Goal: Information Seeking & Learning: Find specific page/section

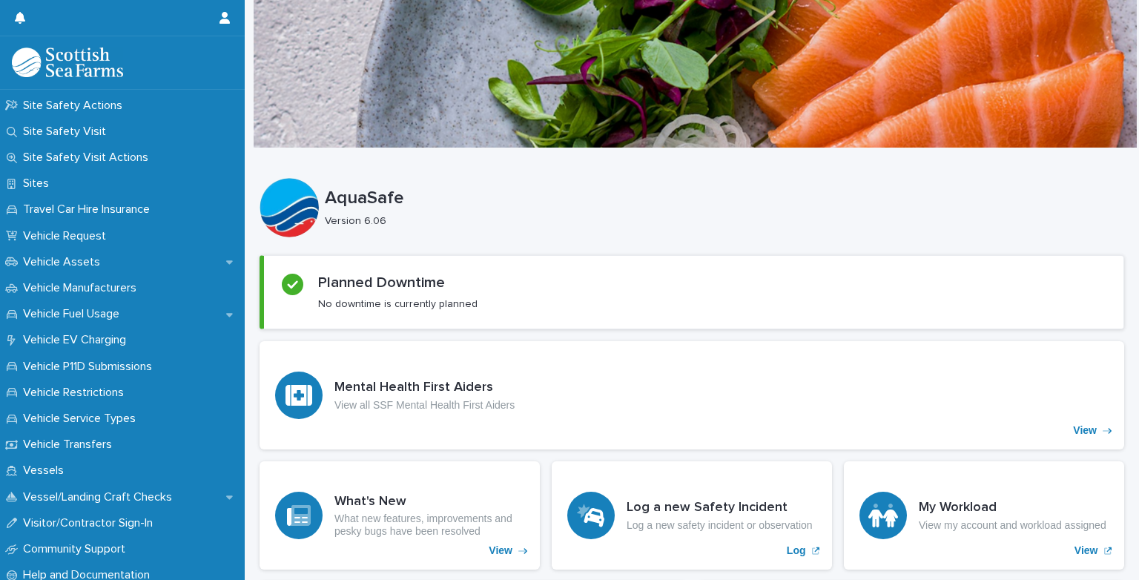
scroll to position [1019, 0]
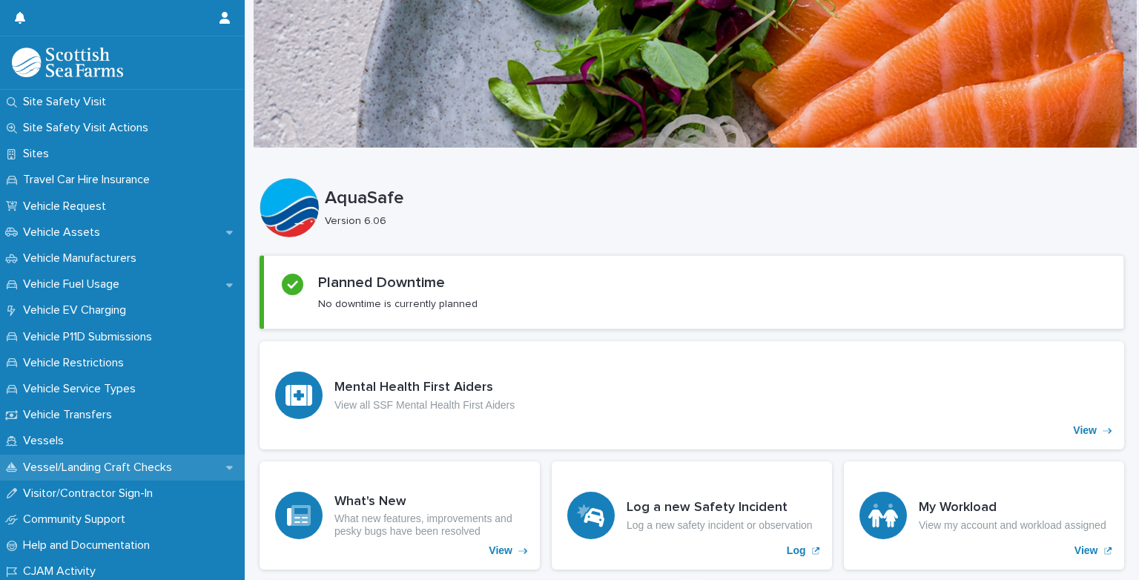
click at [39, 467] on p "Vessel/Landing Craft Checks" at bounding box center [100, 468] width 167 height 14
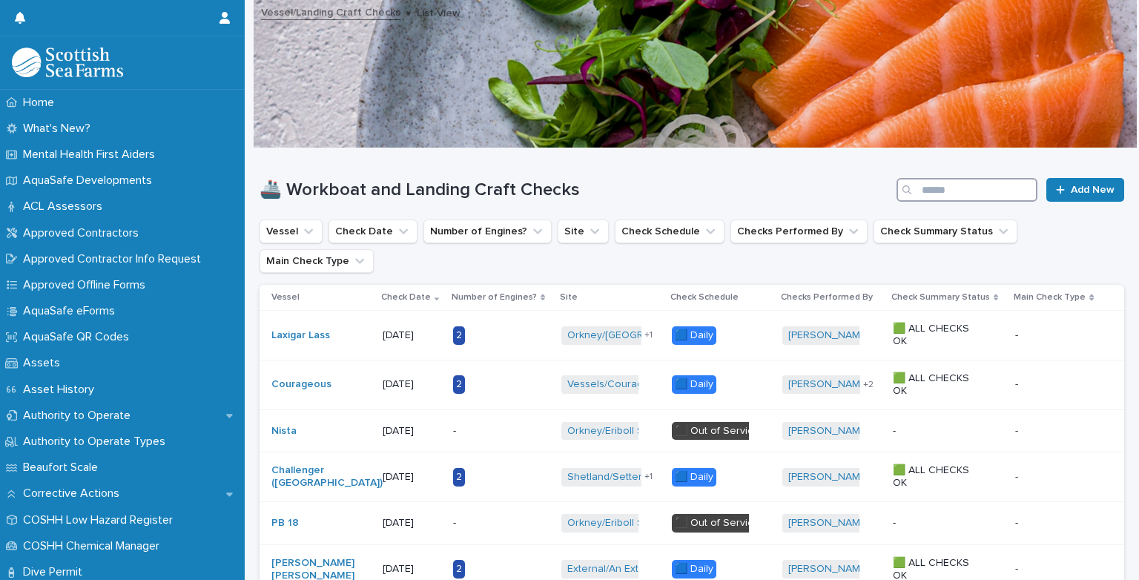
click at [924, 193] on input "Search" at bounding box center [967, 190] width 141 height 24
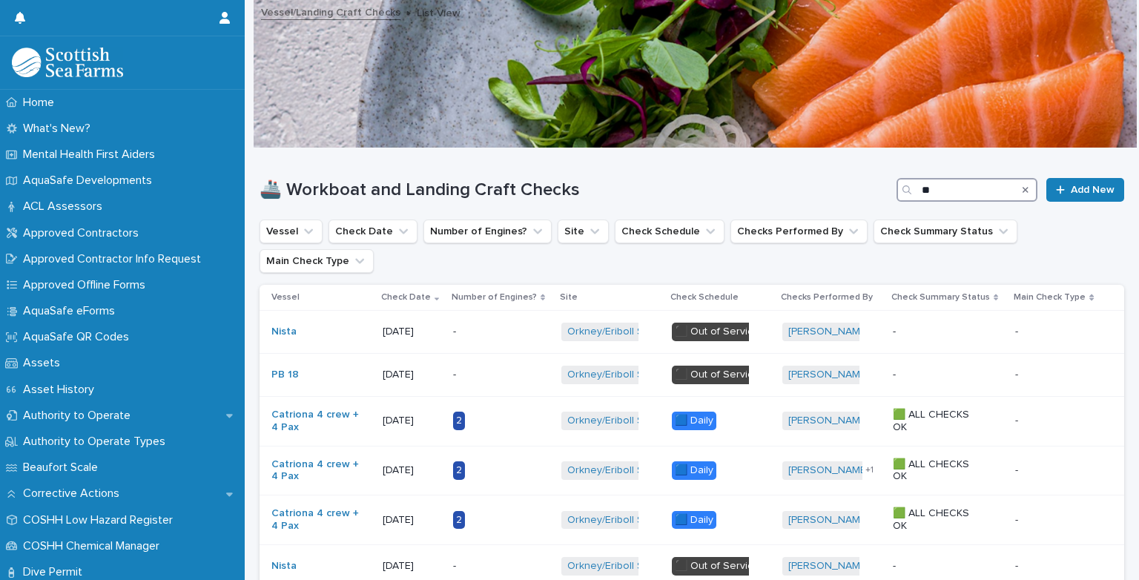
type input "*"
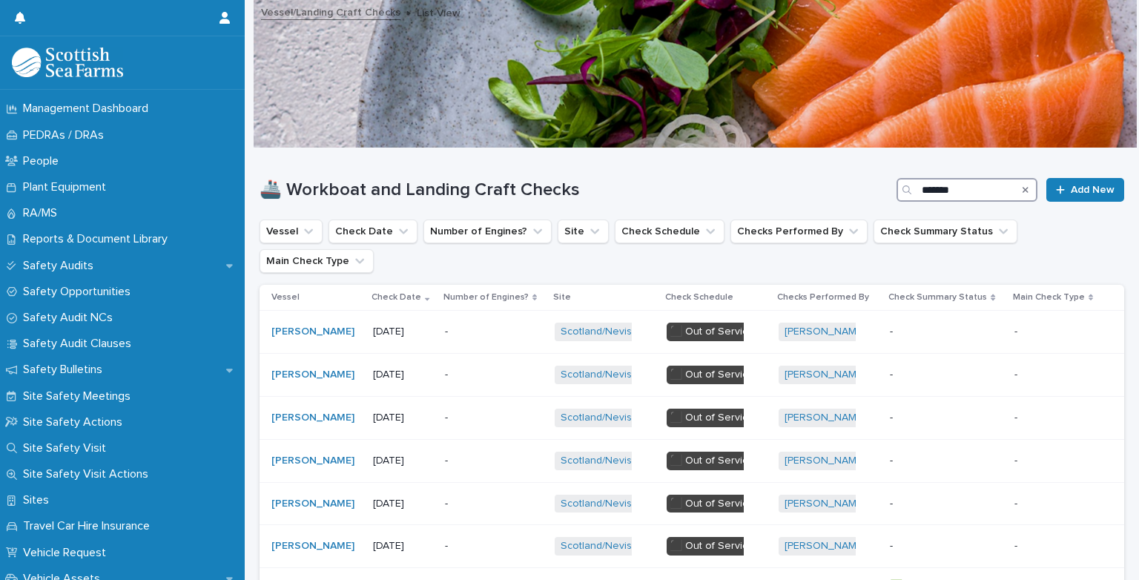
type input "*******"
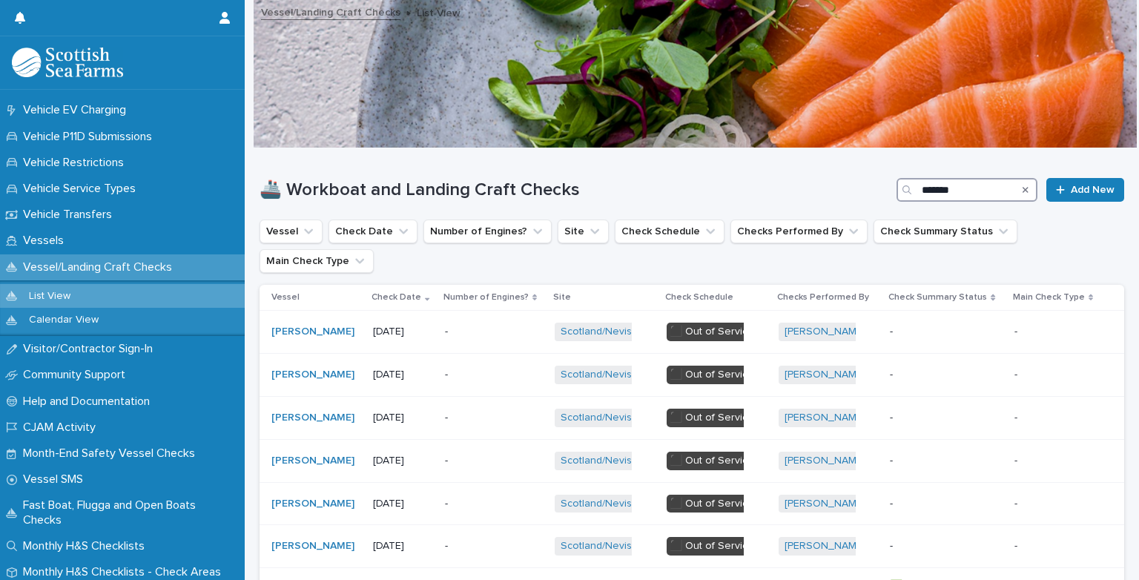
scroll to position [1224, 0]
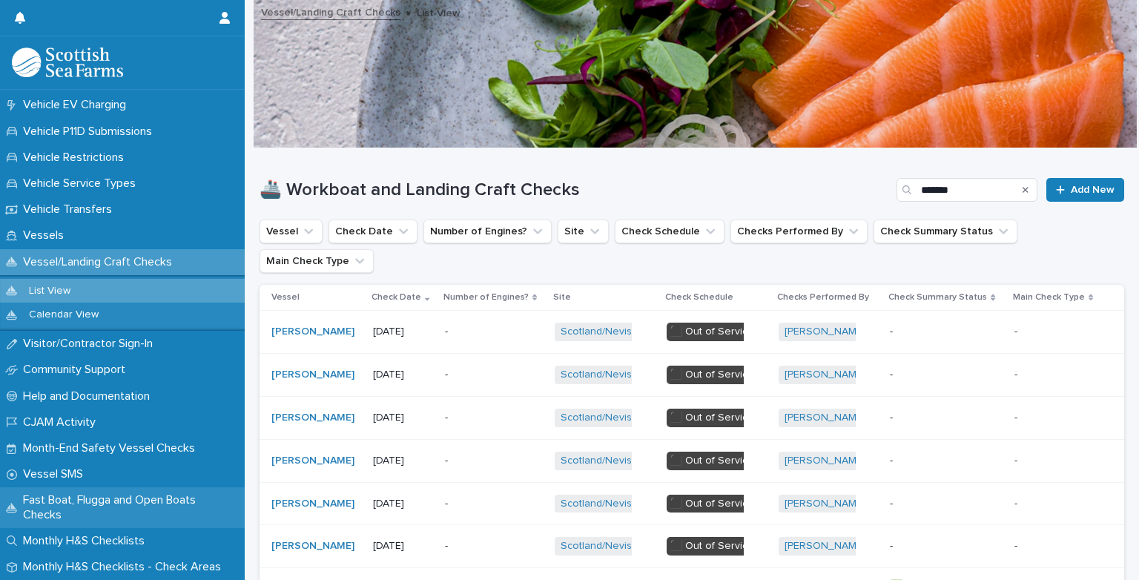
click at [46, 511] on p "Fast Boat, Flugga and Open Boats Checks" at bounding box center [131, 507] width 228 height 28
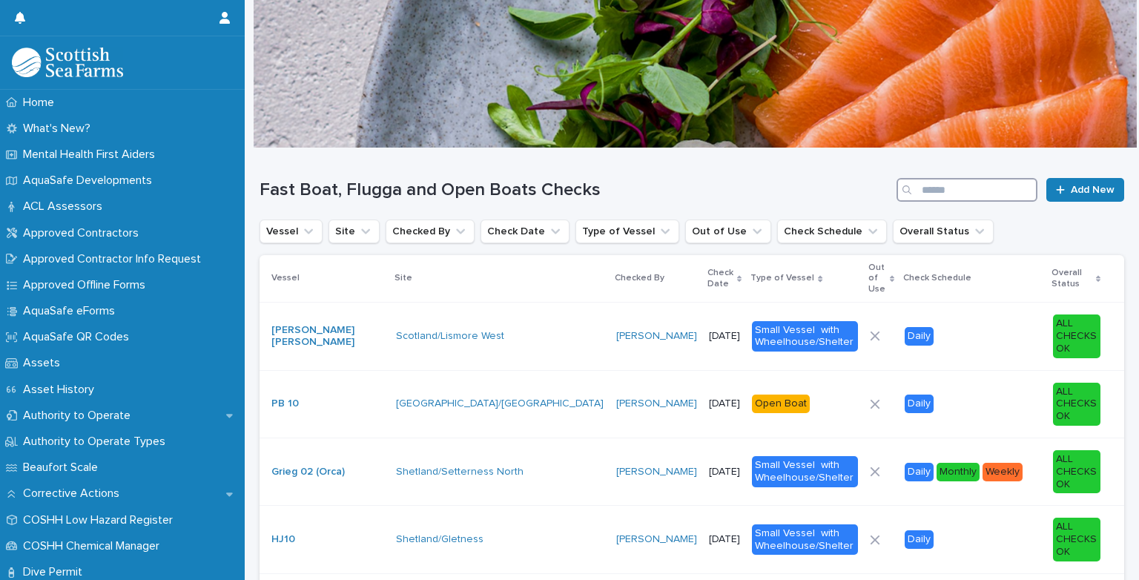
click at [922, 185] on input "Search" at bounding box center [967, 190] width 141 height 24
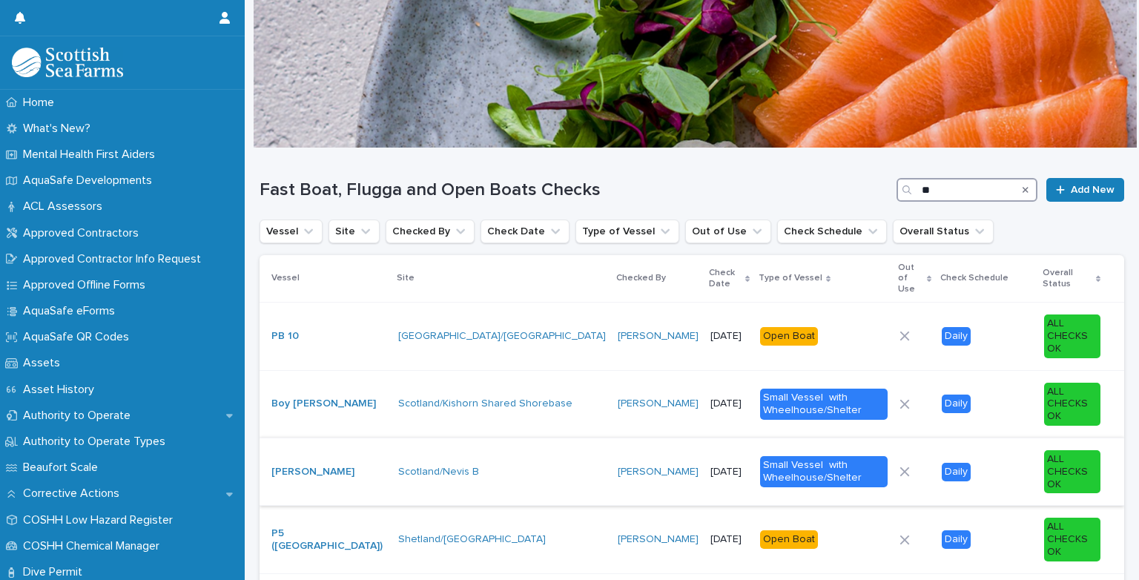
type input "*"
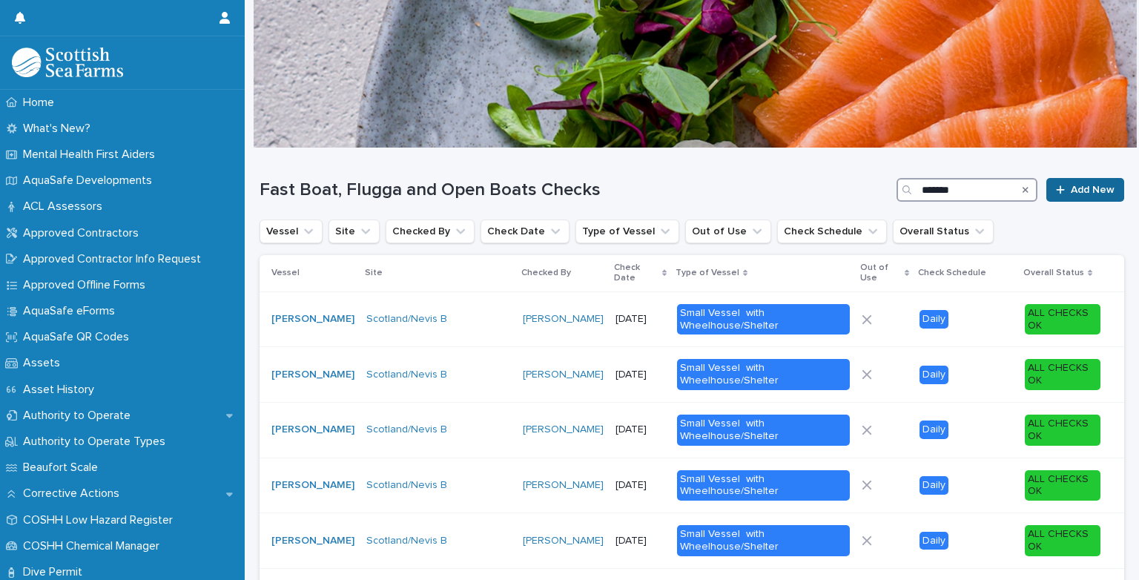
type input "*******"
click at [1056, 193] on icon at bounding box center [1060, 189] width 8 height 8
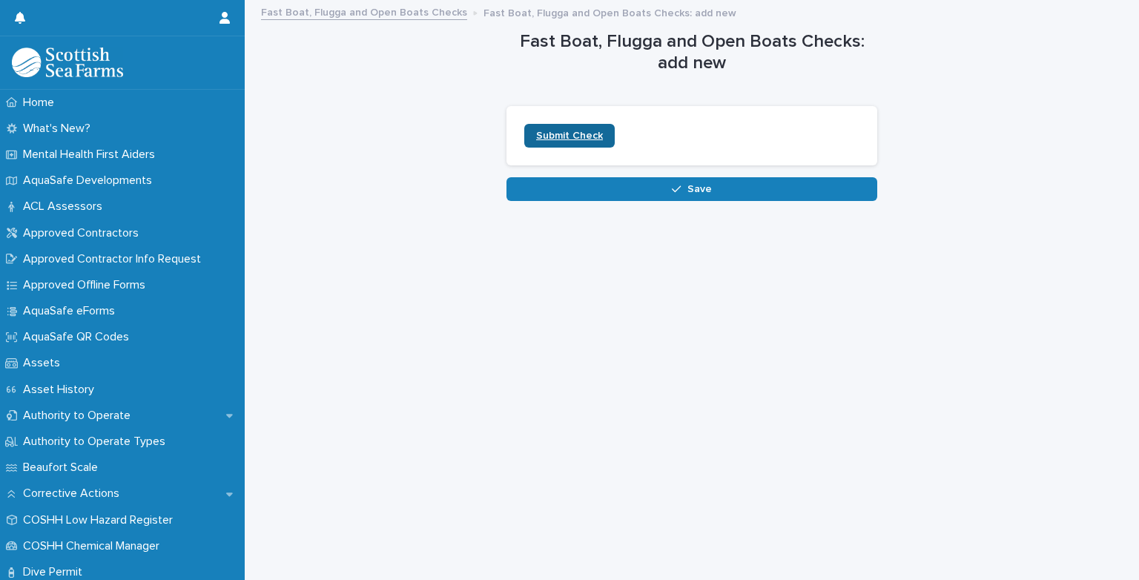
click at [538, 127] on link "Submit Check" at bounding box center [569, 136] width 91 height 24
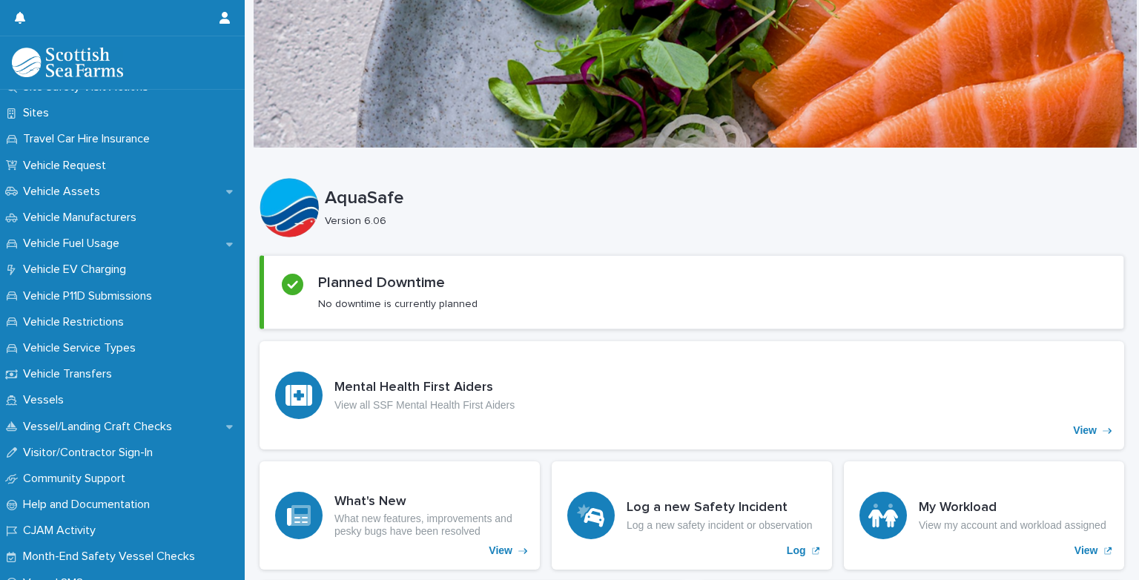
scroll to position [1077, 0]
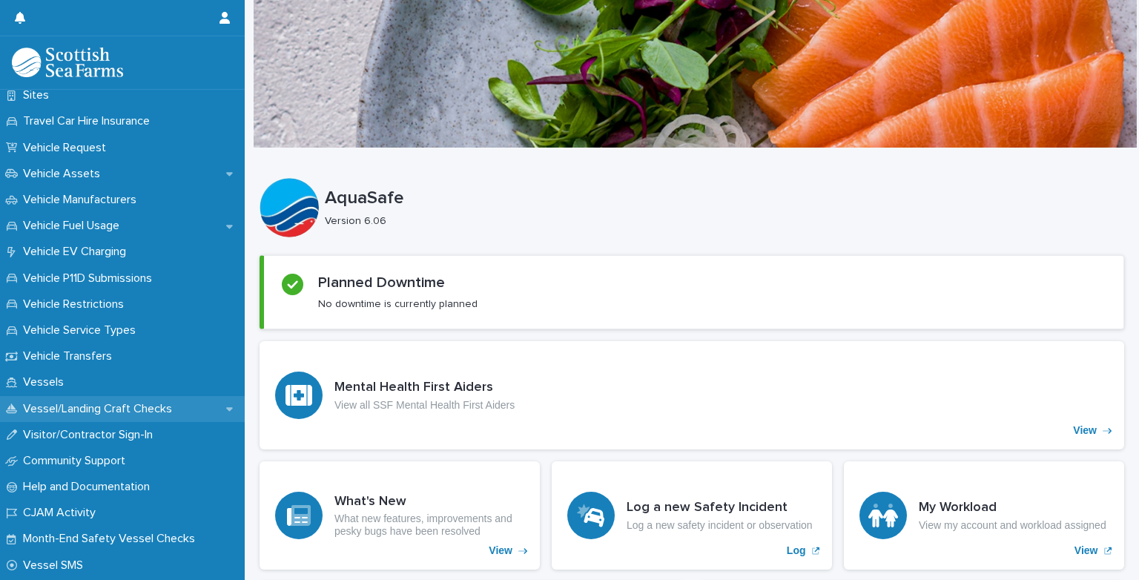
click at [165, 409] on p "Vessel/Landing Craft Checks" at bounding box center [100, 409] width 167 height 14
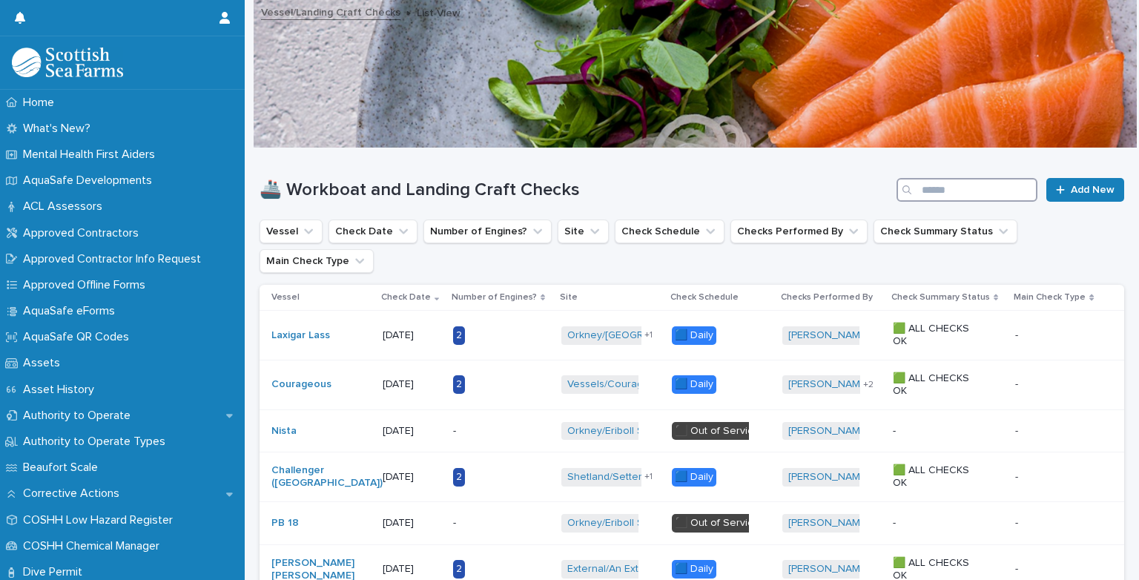
click at [926, 185] on input "Search" at bounding box center [967, 190] width 141 height 24
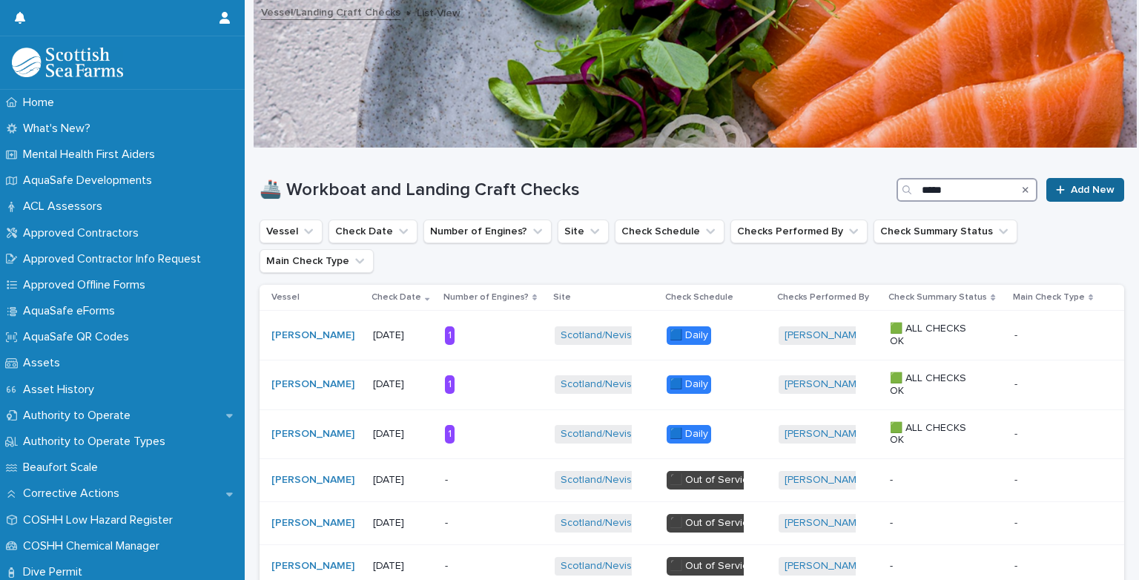
type input "*****"
click at [1056, 188] on div at bounding box center [1063, 190] width 15 height 10
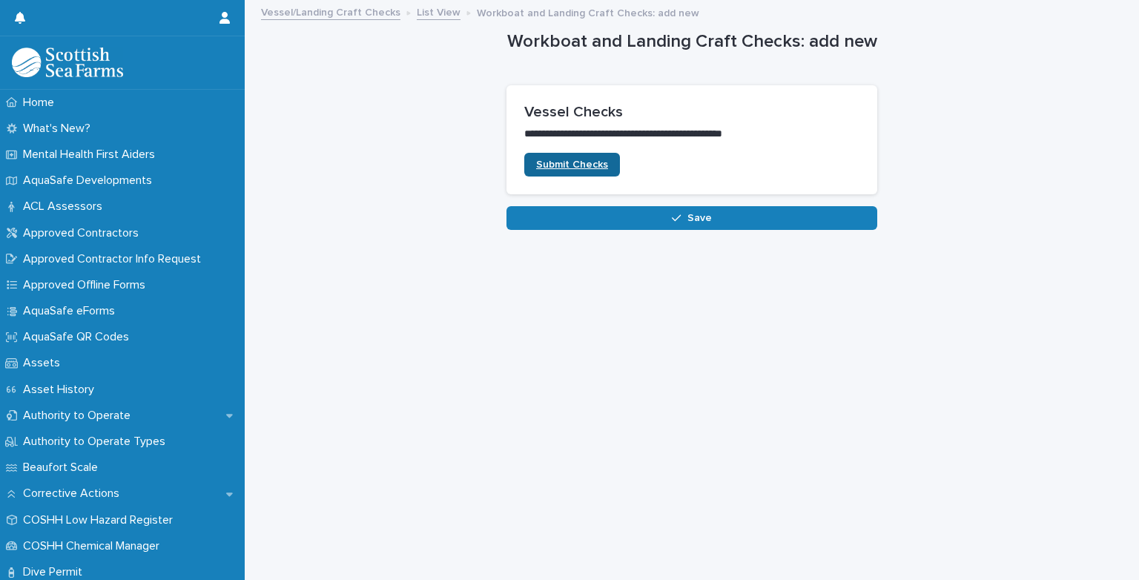
click at [599, 167] on span "Submit Checks" at bounding box center [572, 164] width 72 height 10
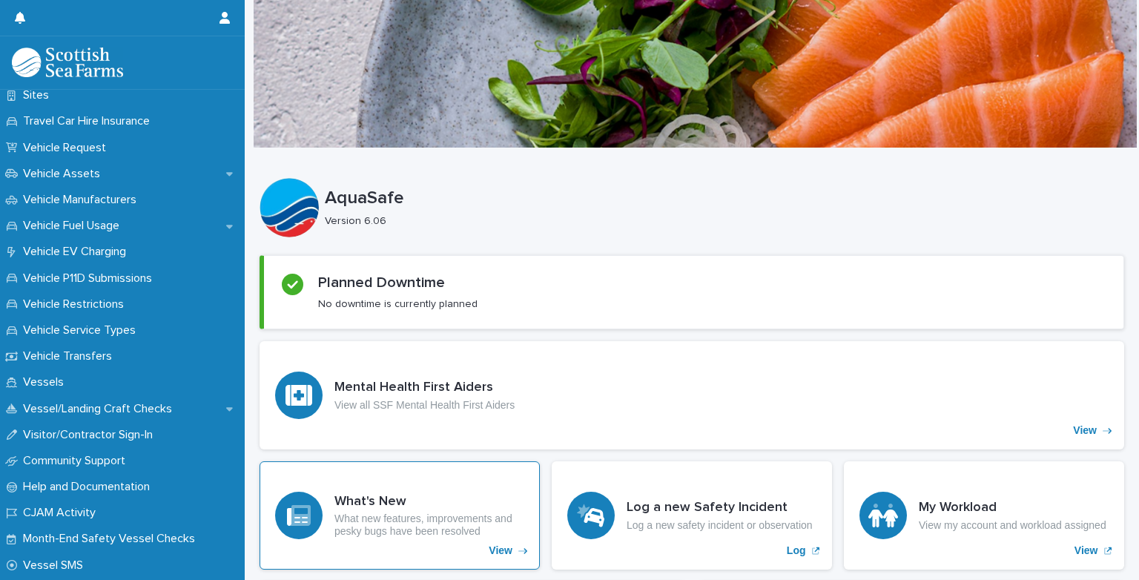
scroll to position [1084, 0]
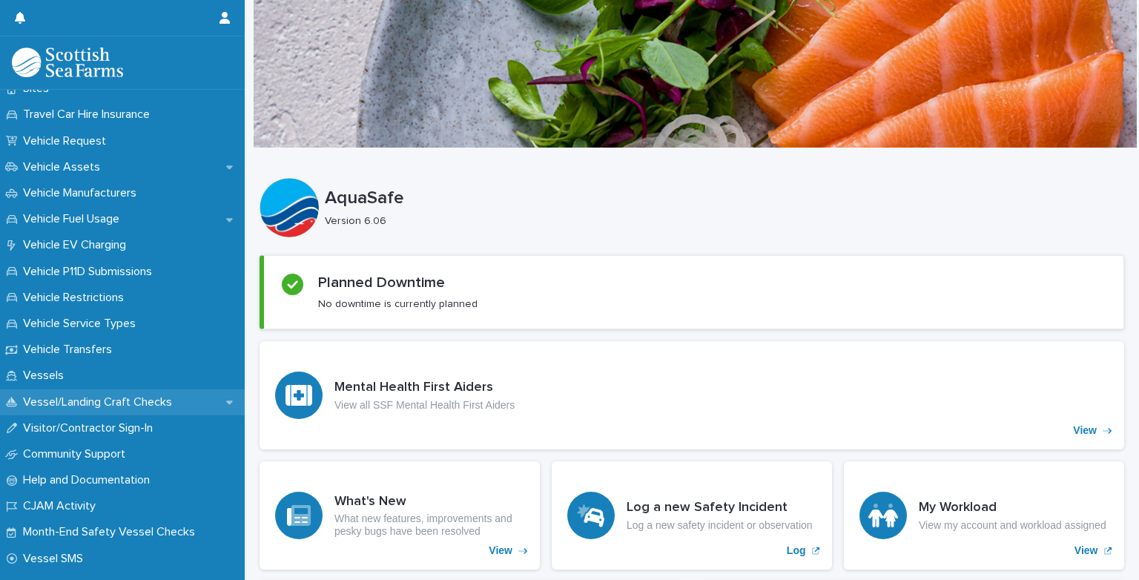
click at [14, 395] on div "Vessel/Landing Craft Checks" at bounding box center [122, 402] width 245 height 26
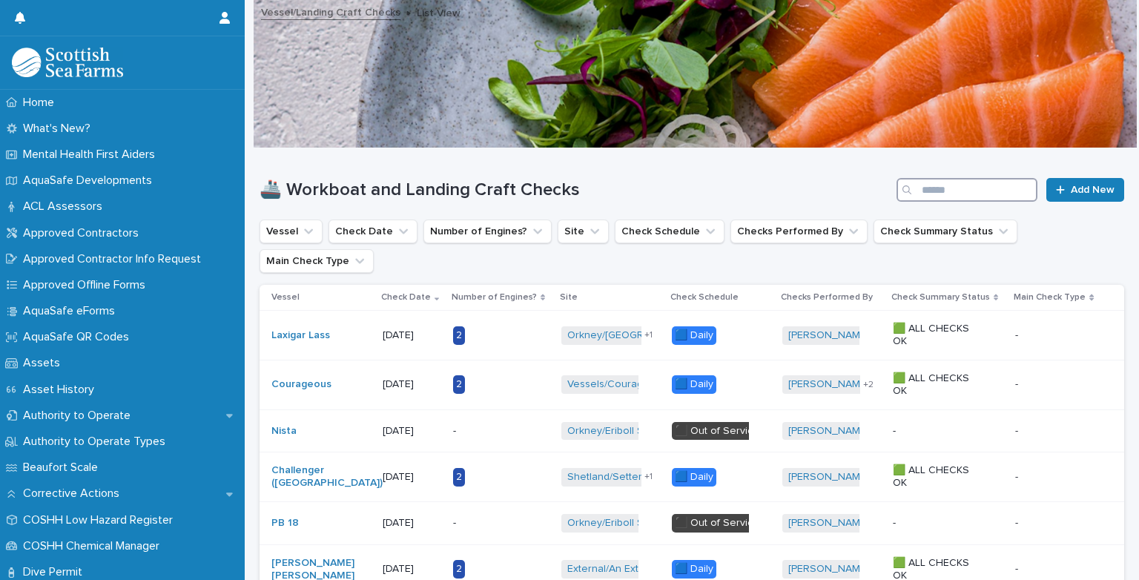
click at [929, 194] on input "Search" at bounding box center [967, 190] width 141 height 24
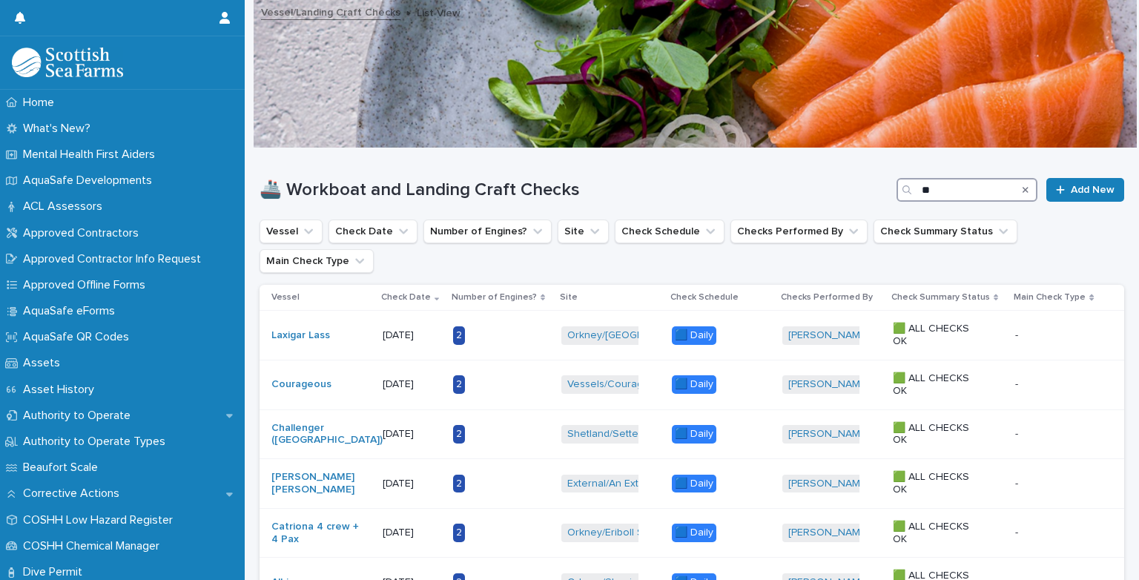
type input "*"
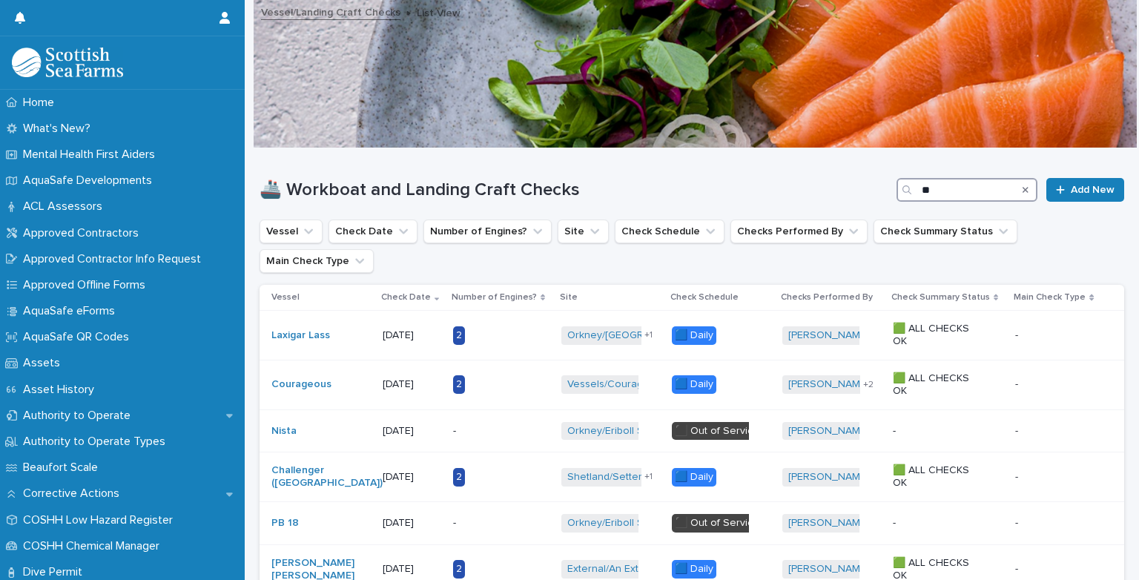
type input "***"
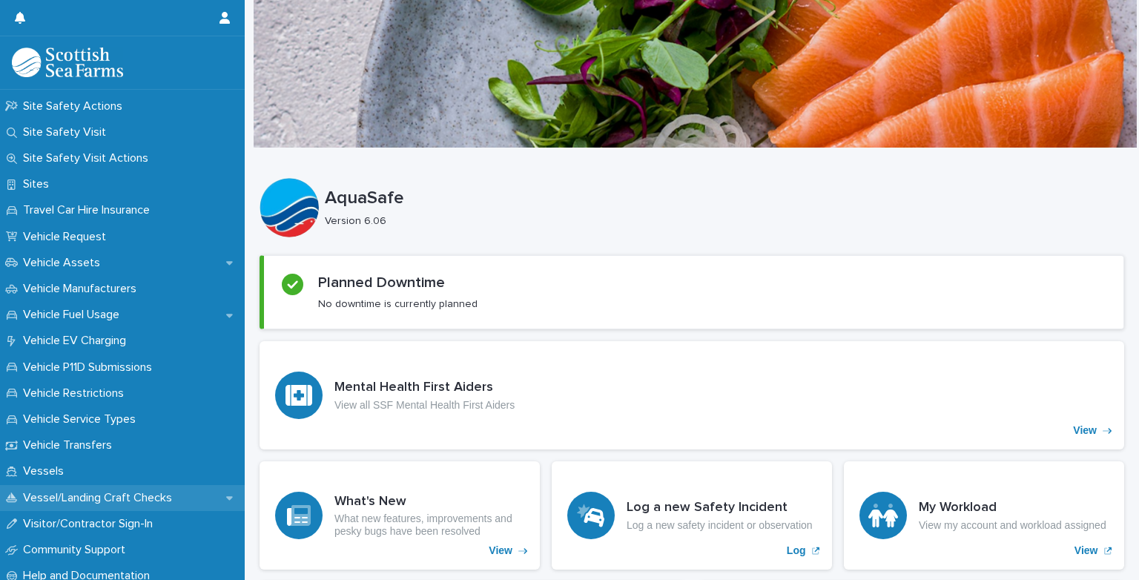
scroll to position [994, 0]
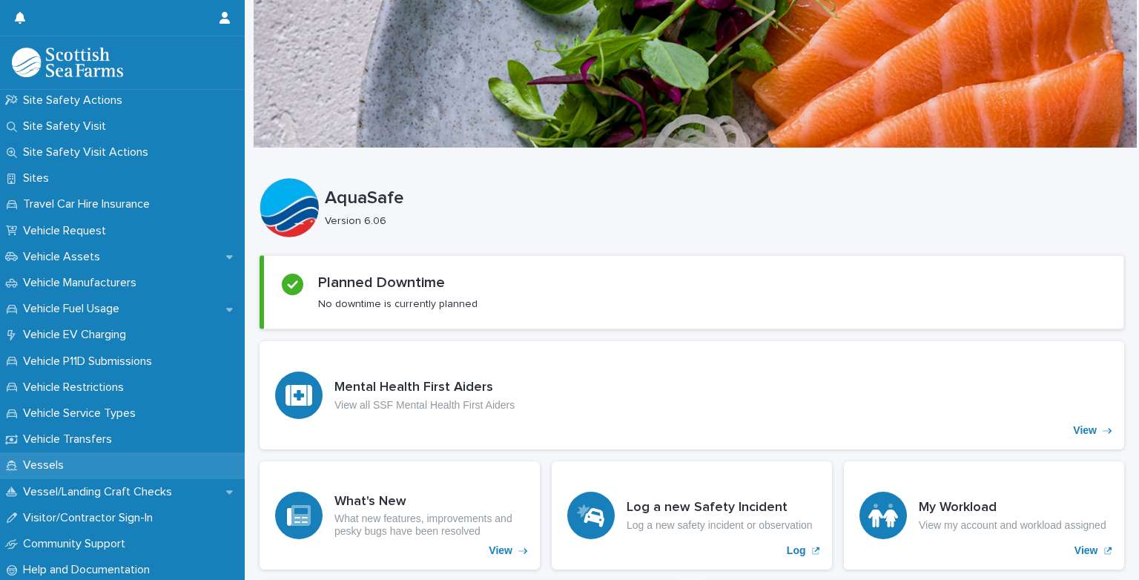
click at [48, 467] on p "Vessels" at bounding box center [46, 465] width 59 height 14
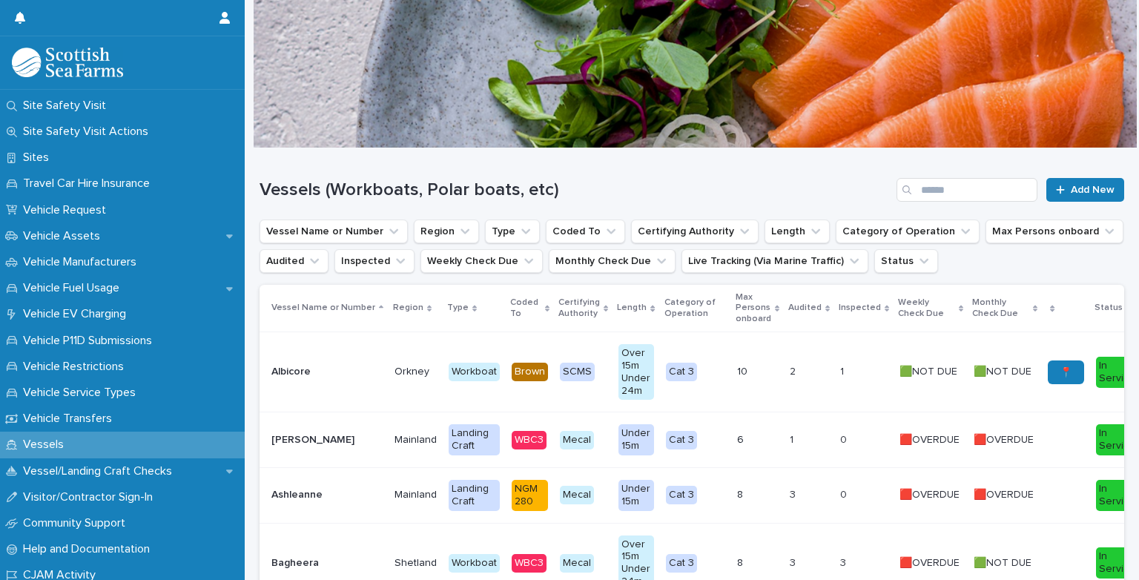
scroll to position [1040, 0]
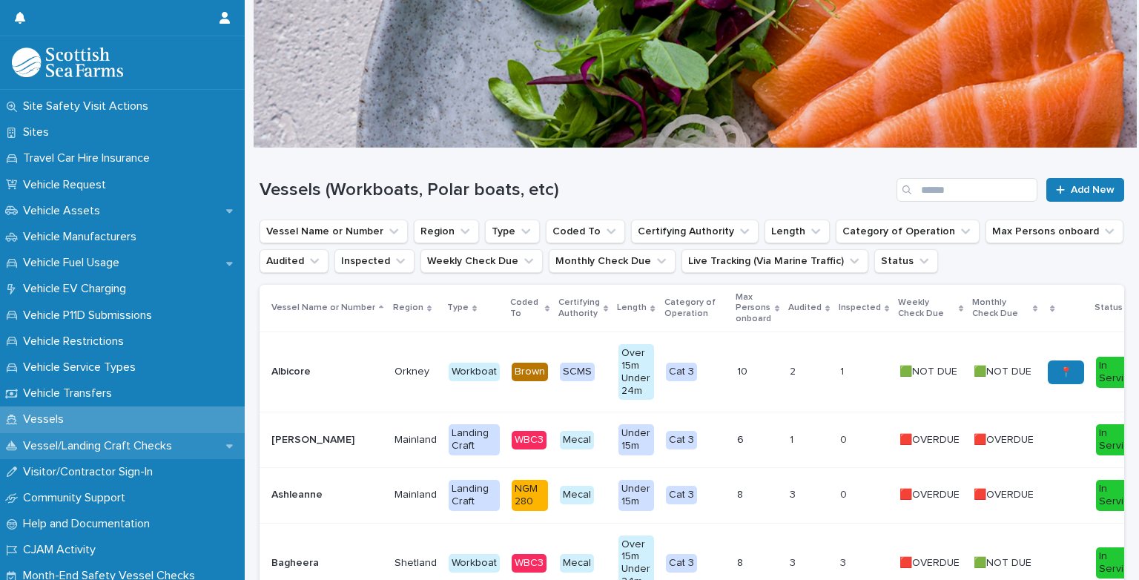
click at [76, 444] on p "Vessel/Landing Craft Checks" at bounding box center [100, 446] width 167 height 14
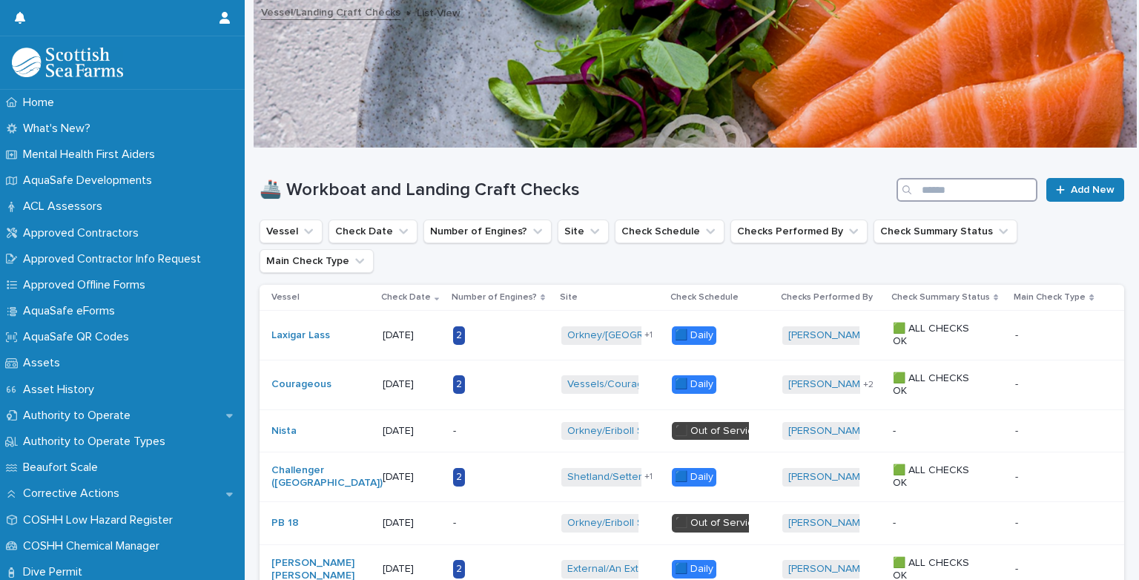
click at [933, 188] on input "Search" at bounding box center [967, 190] width 141 height 24
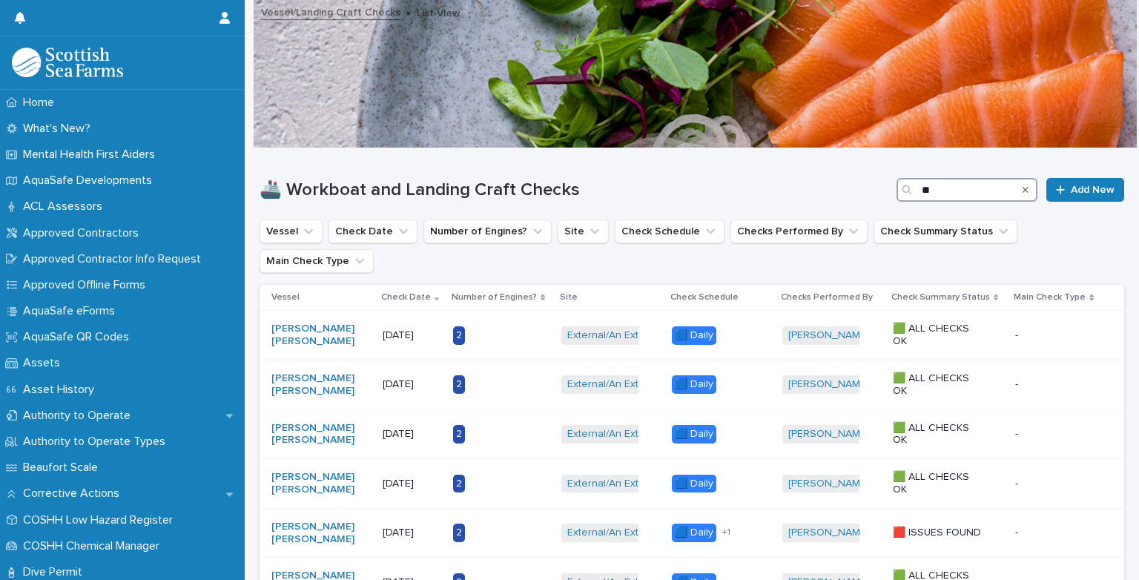
type input "*"
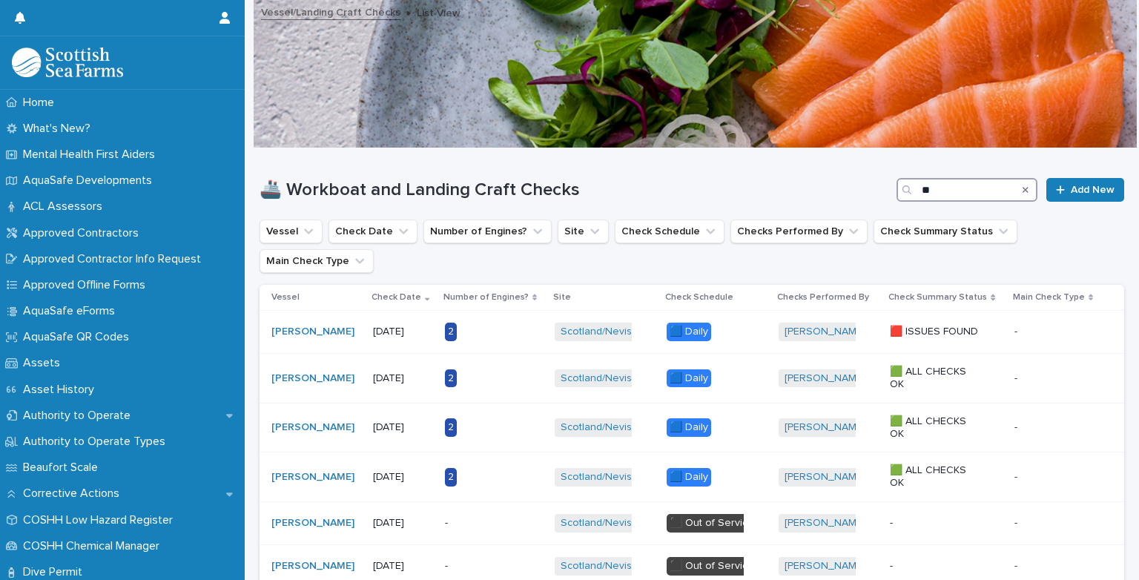
type input "*"
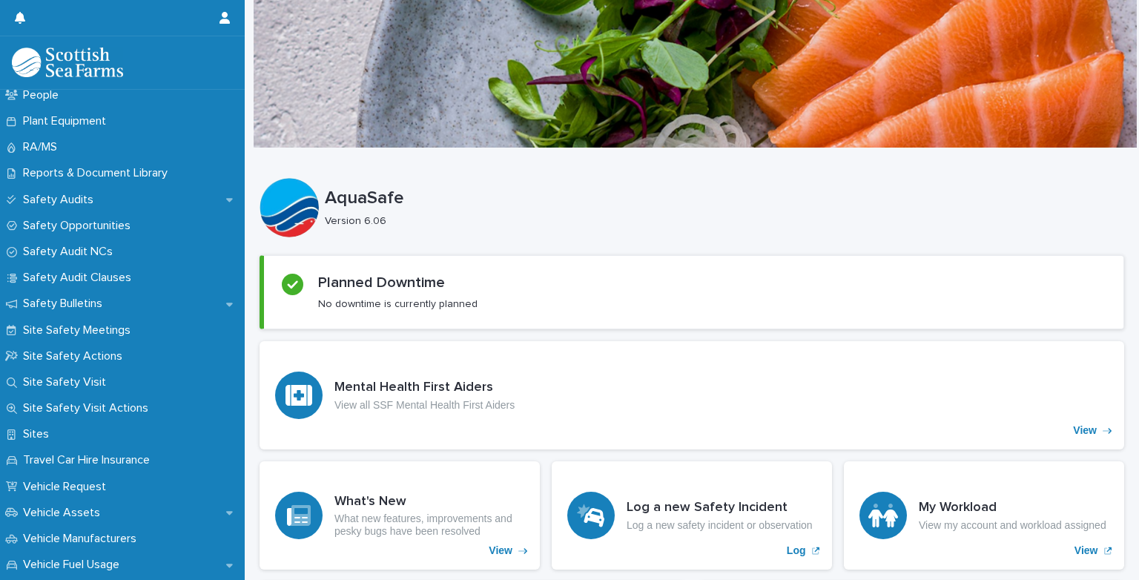
scroll to position [766, 0]
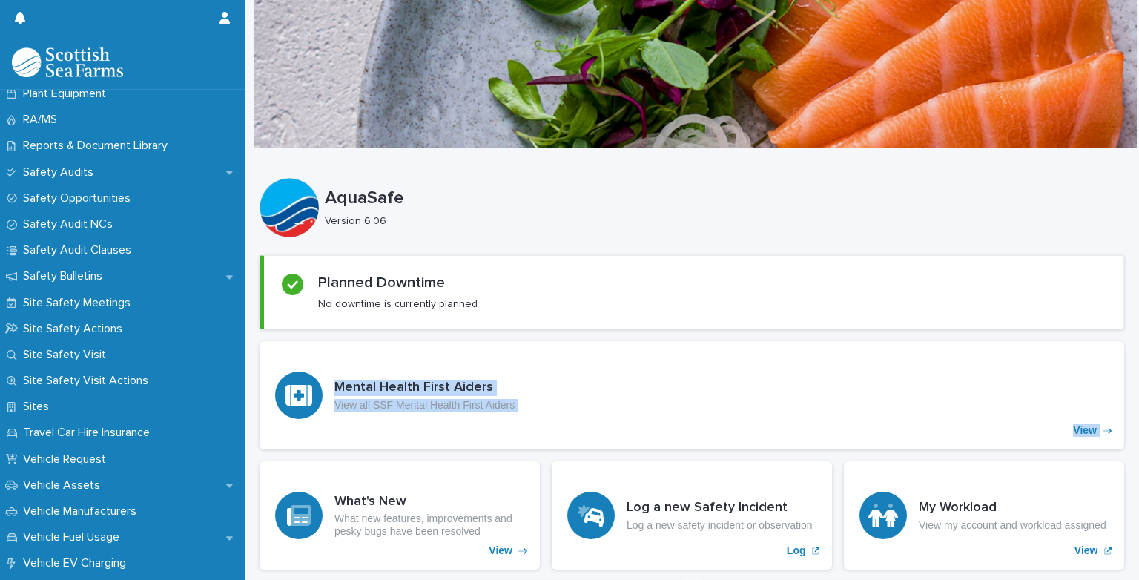
drag, startPoint x: 252, startPoint y: 450, endPoint x: 256, endPoint y: 473, distance: 23.3
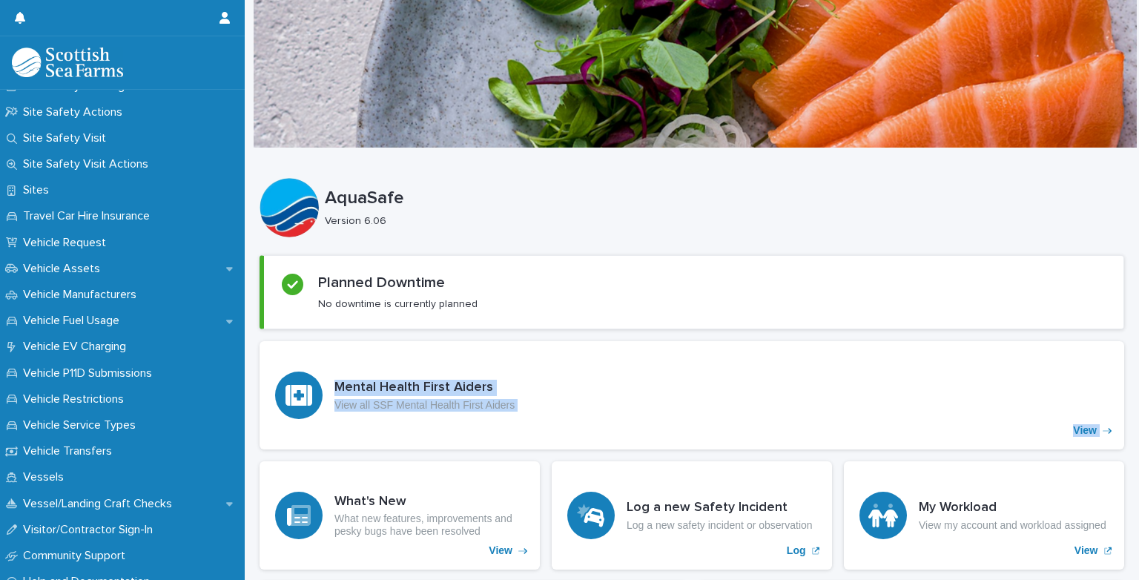
scroll to position [1168, 0]
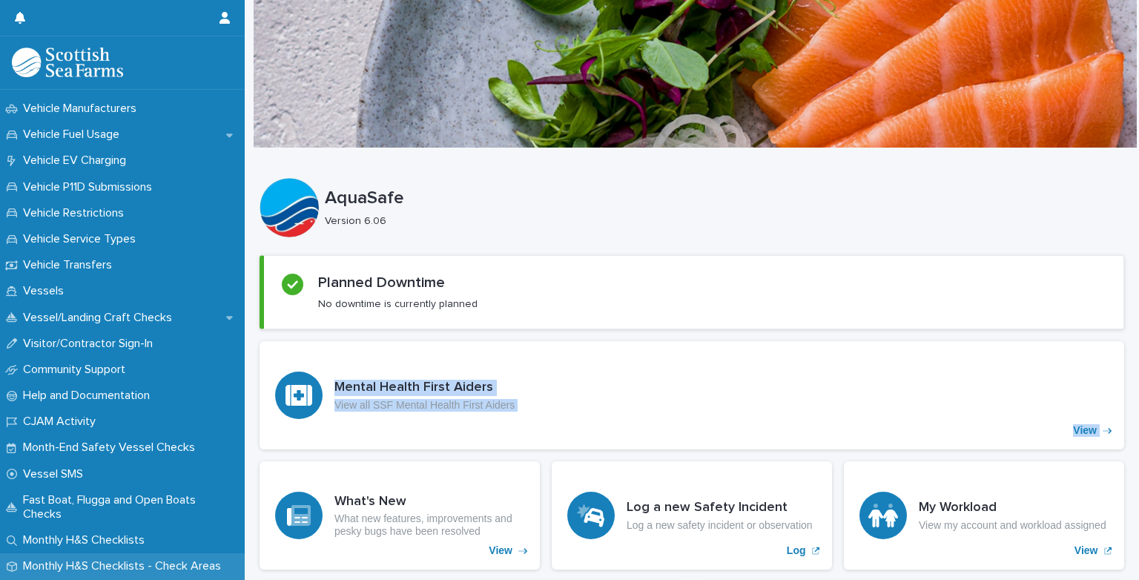
click at [137, 568] on p "Monthly H&S Checklists - Check Areas" at bounding box center [125, 566] width 216 height 14
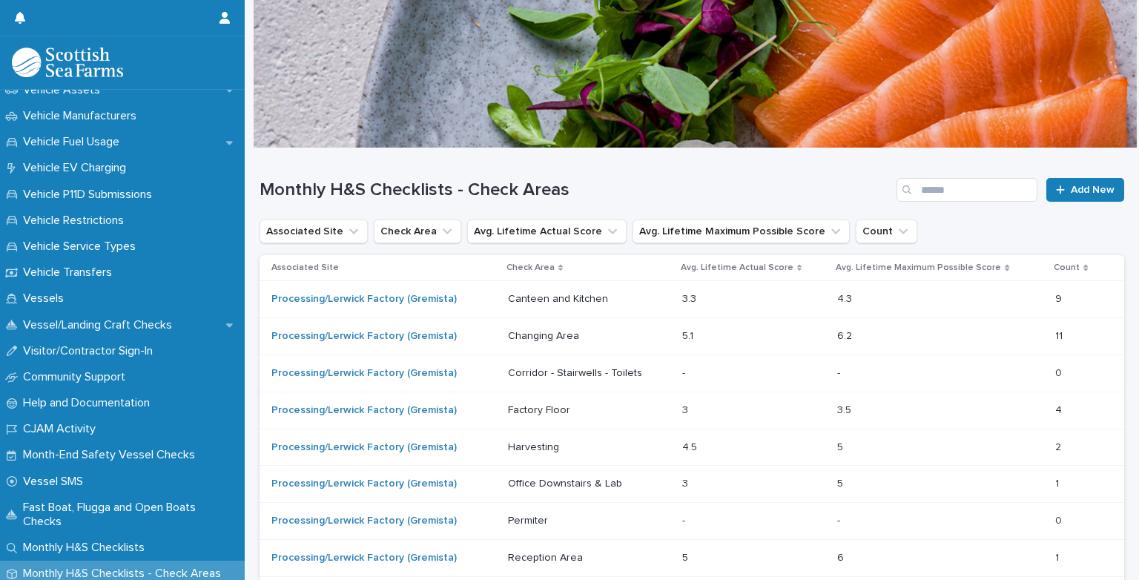
scroll to position [1168, 0]
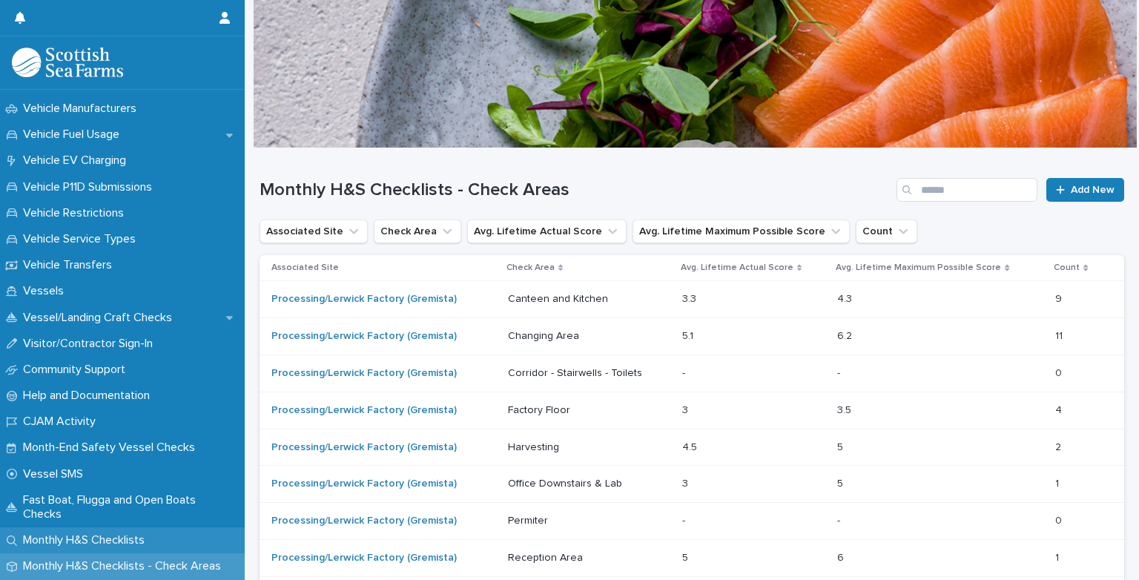
click at [62, 539] on p "Monthly H&S Checklists" at bounding box center [86, 540] width 139 height 14
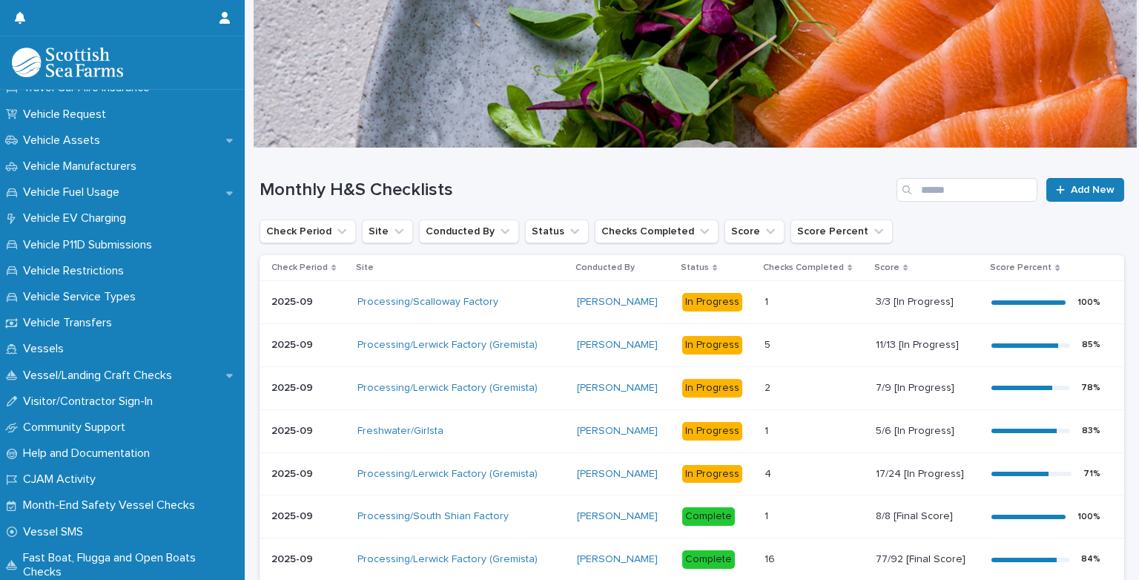
scroll to position [1168, 0]
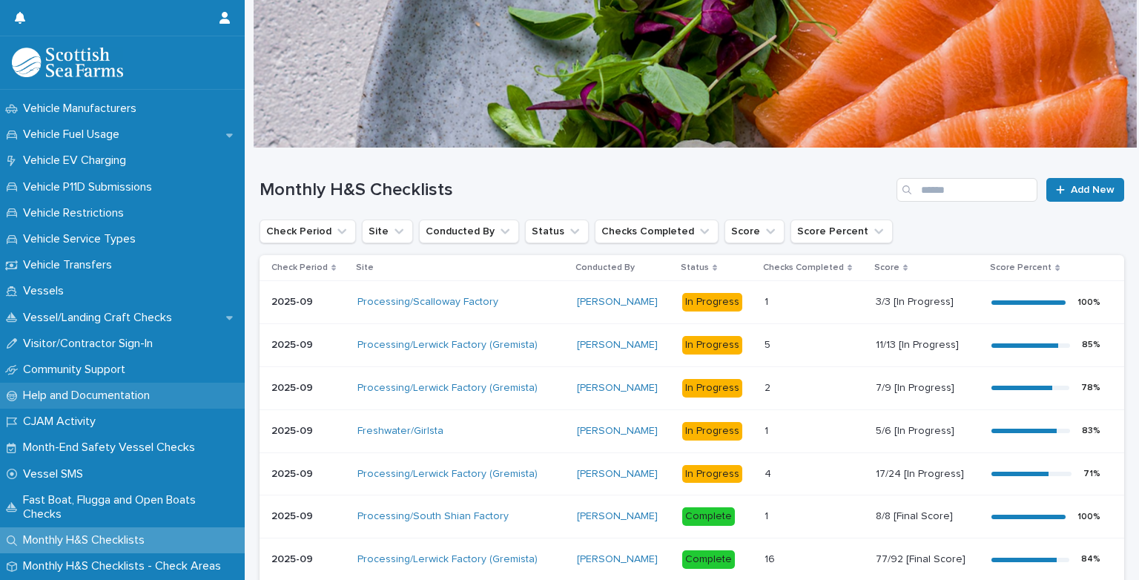
click at [65, 399] on p "Help and Documentation" at bounding box center [89, 396] width 145 height 14
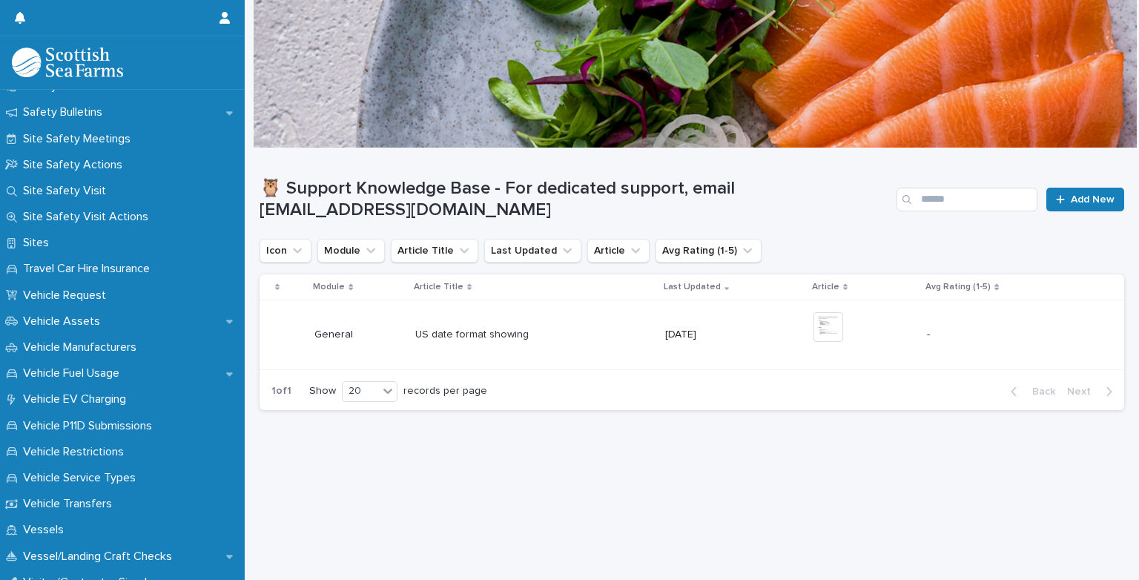
scroll to position [1168, 0]
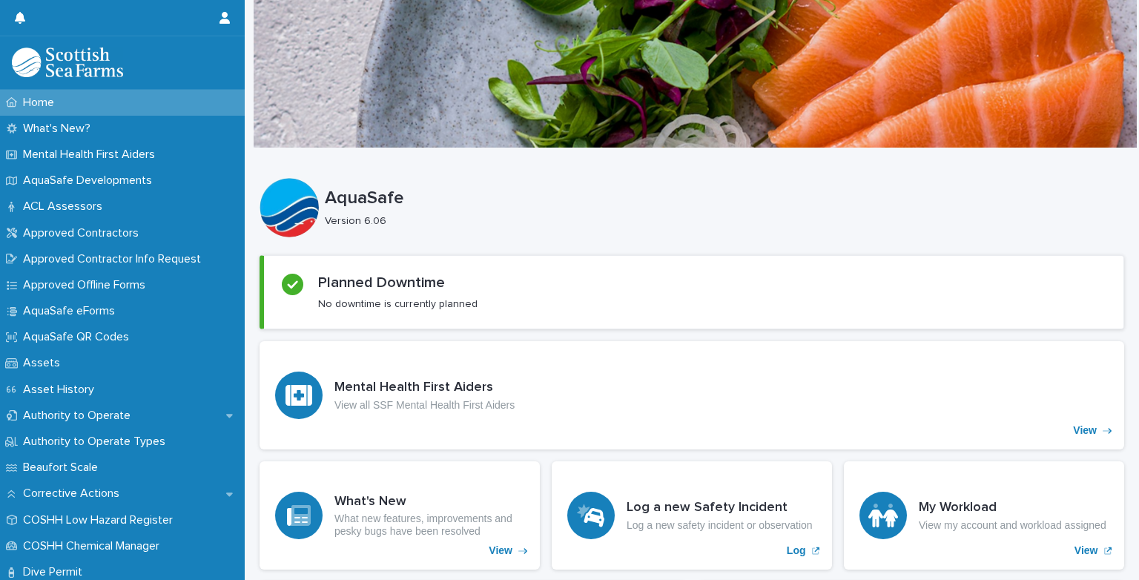
click at [77, 283] on p "Approved Offline Forms" at bounding box center [87, 285] width 140 height 14
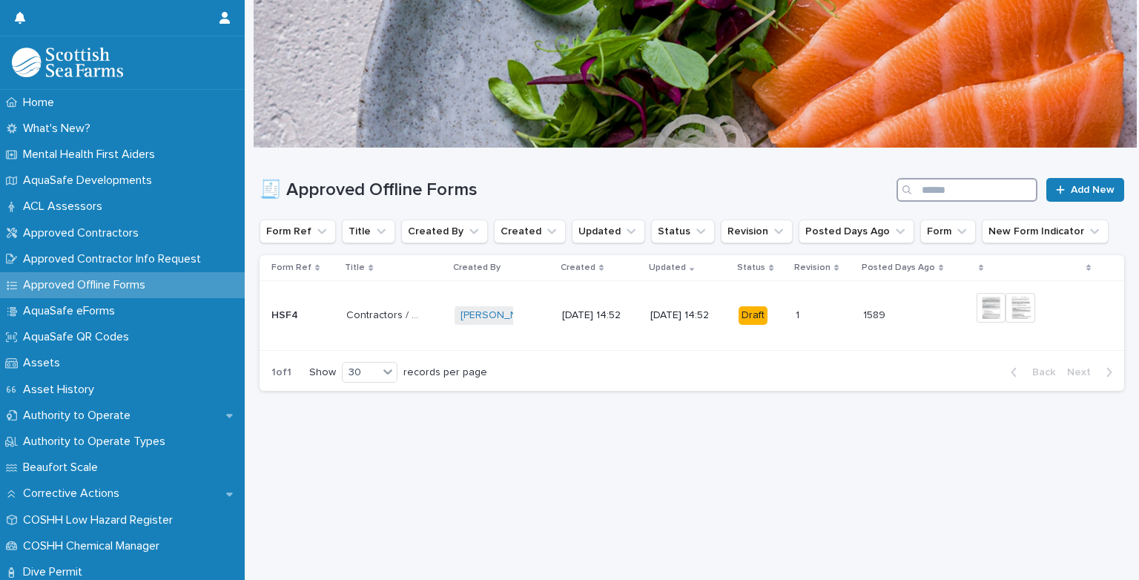
click at [924, 184] on input "Search" at bounding box center [967, 190] width 141 height 24
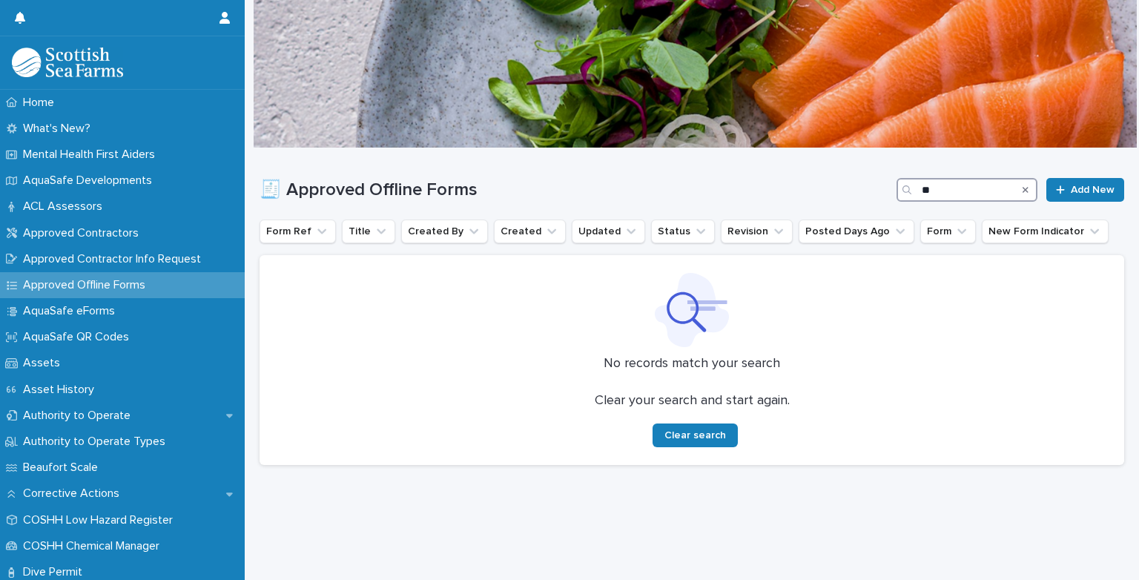
type input "*"
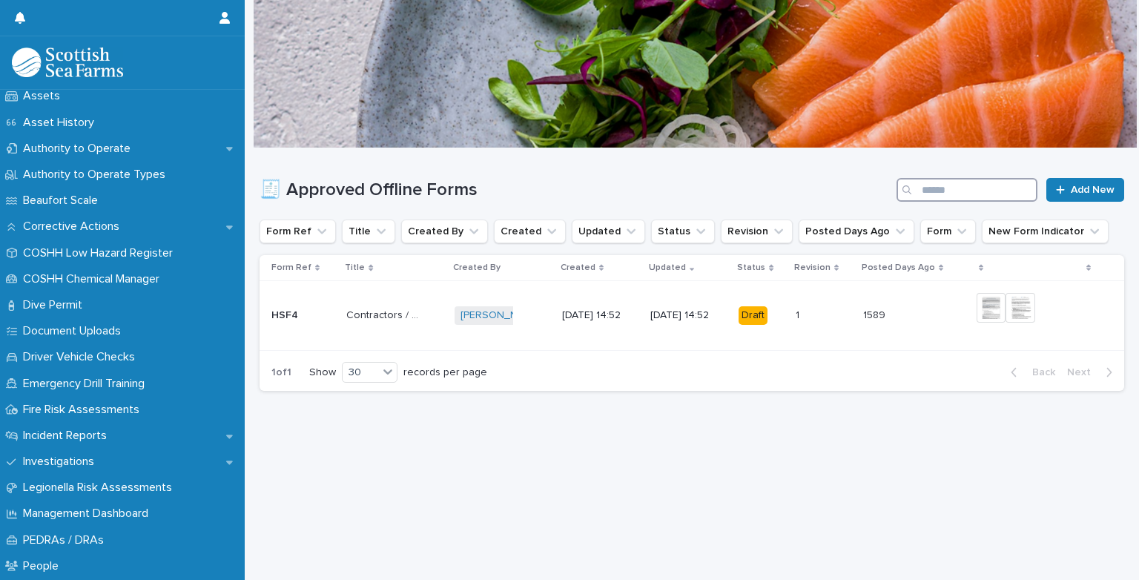
scroll to position [276, 0]
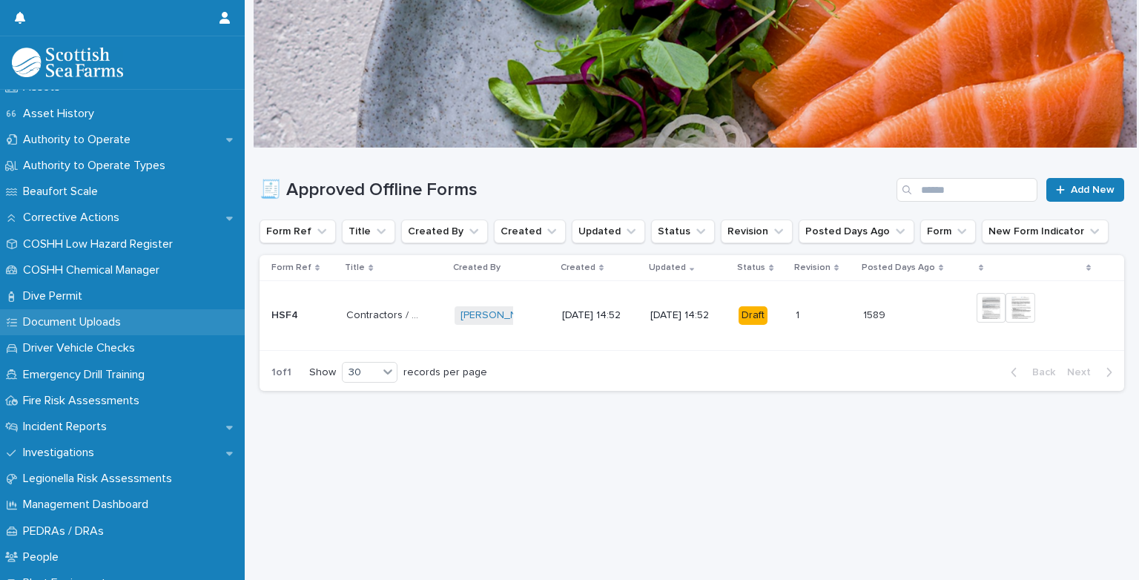
click at [51, 321] on p "Document Uploads" at bounding box center [75, 322] width 116 height 14
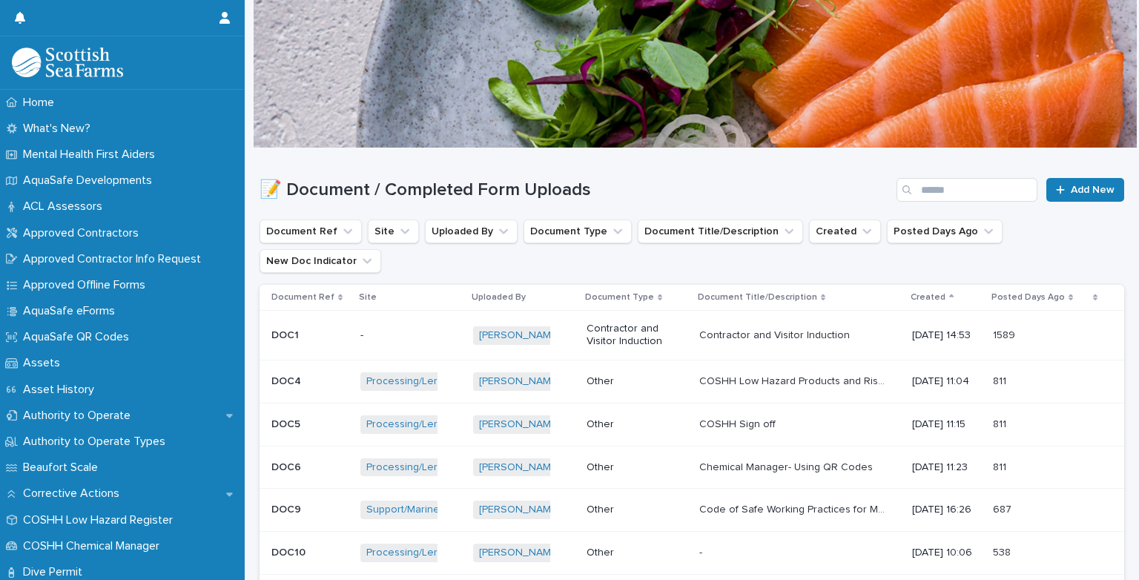
click at [936, 177] on div "📝 Document / Completed Form Uploads Add New" at bounding box center [692, 183] width 865 height 71
click at [929, 191] on input "Search" at bounding box center [967, 190] width 141 height 24
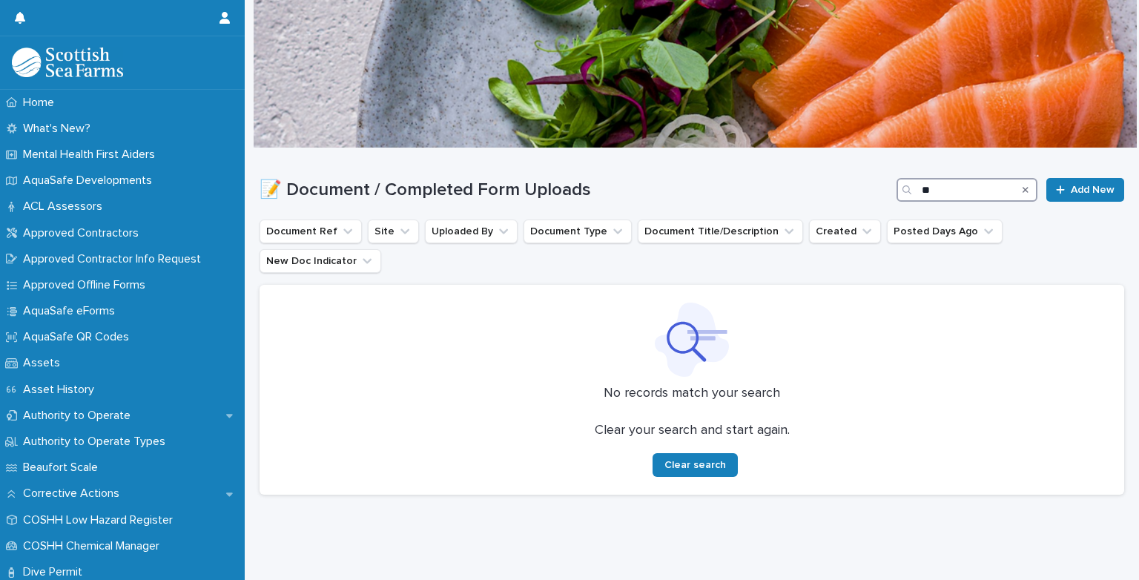
type input "*"
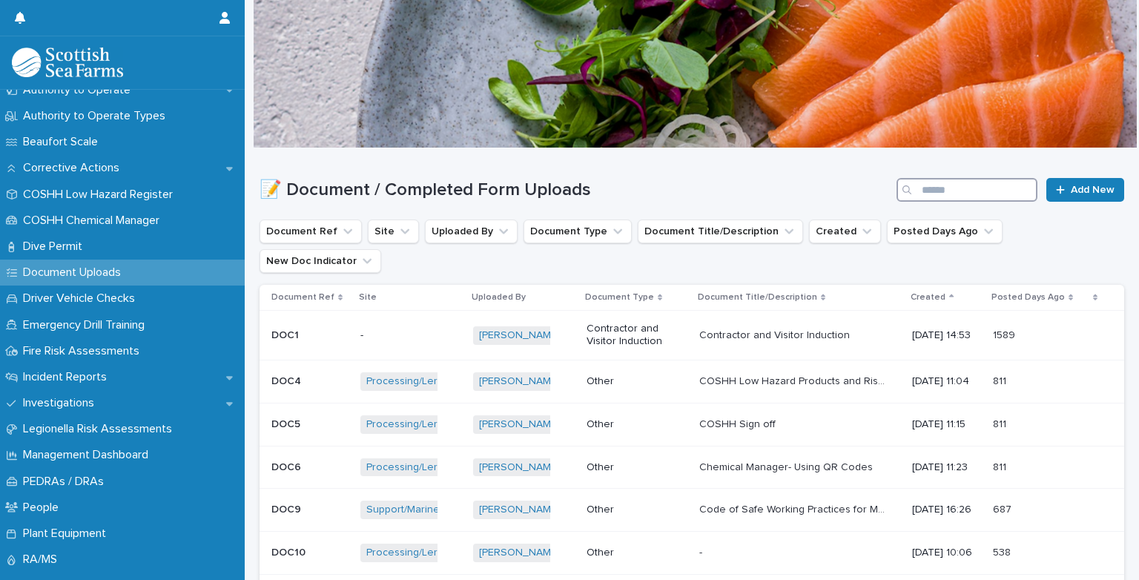
scroll to position [367, 0]
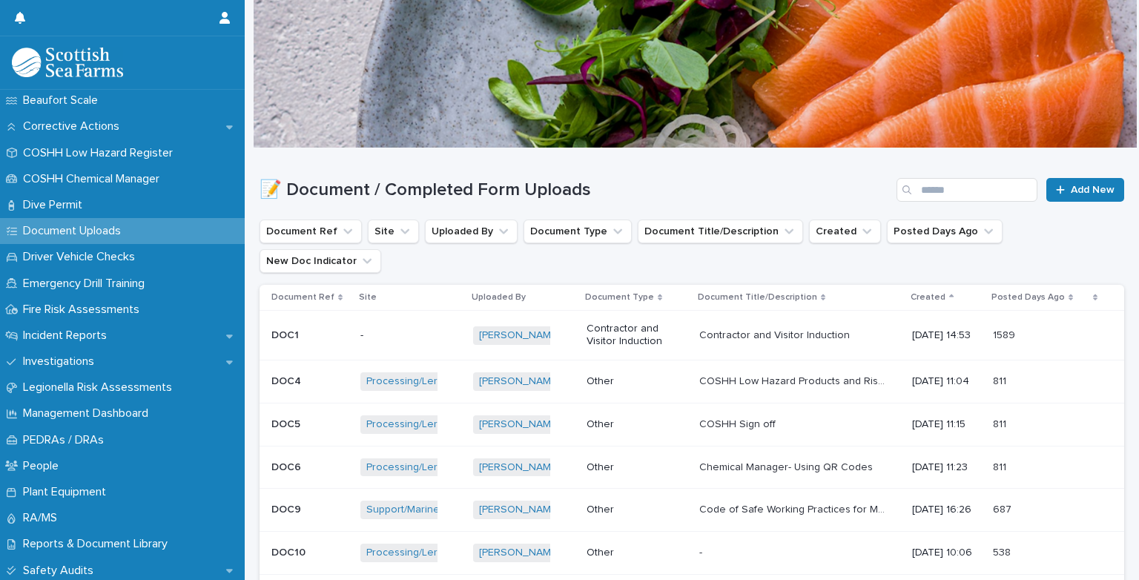
click at [36, 230] on p "Document Uploads" at bounding box center [75, 231] width 116 height 14
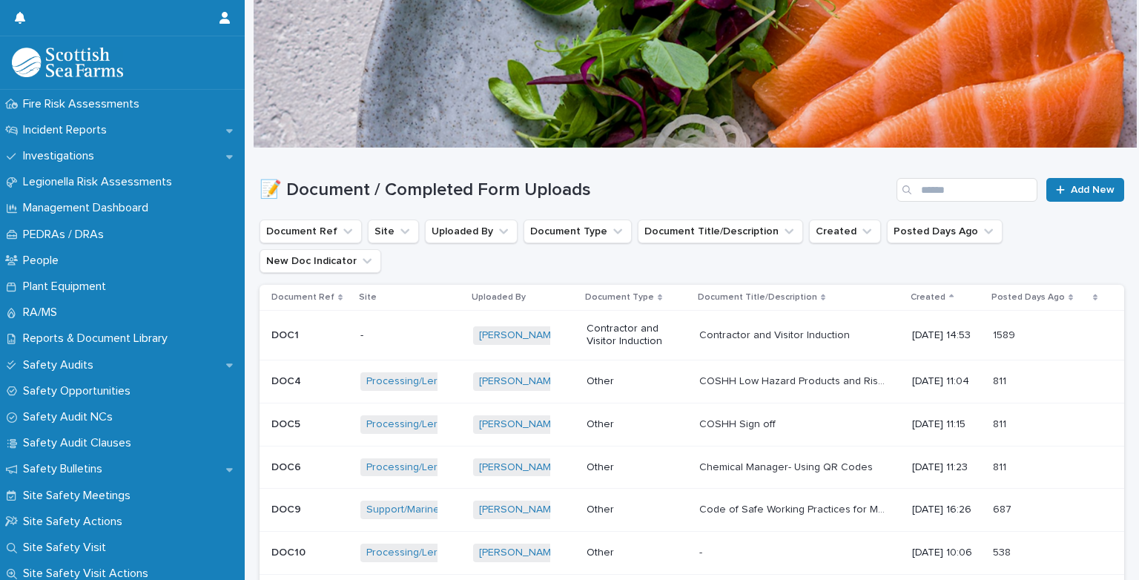
scroll to position [588, 0]
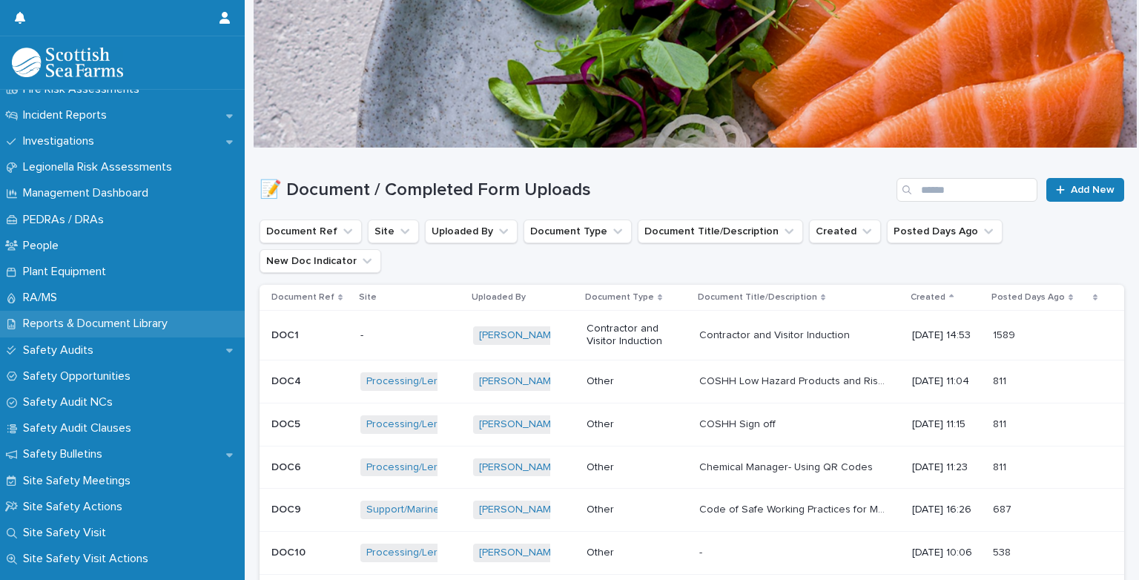
click at [69, 316] on div "Reports & Document Library" at bounding box center [122, 324] width 245 height 26
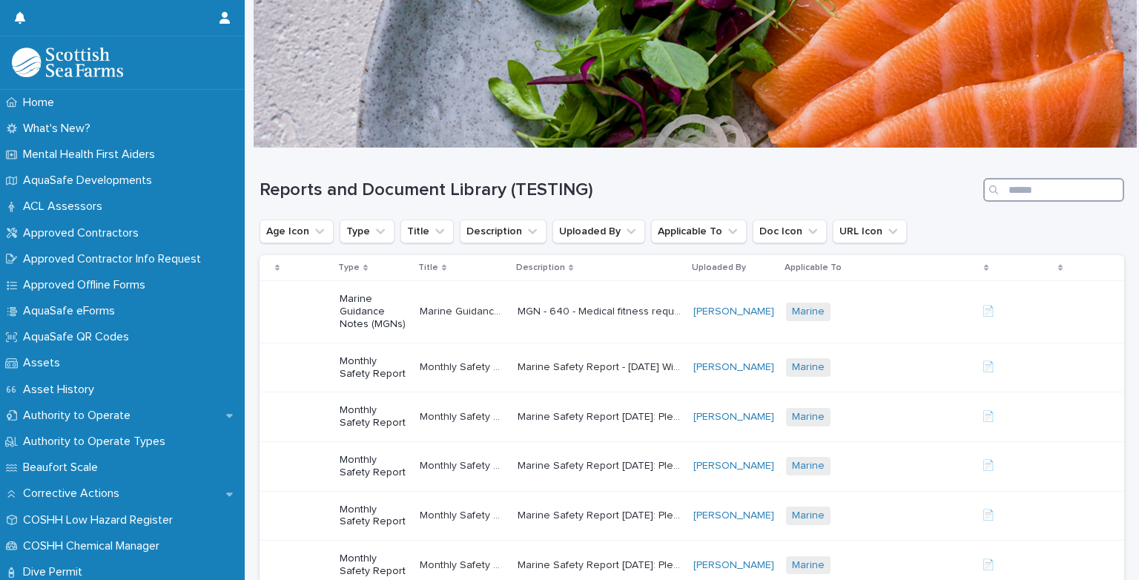
click at [1016, 185] on input "Search" at bounding box center [1054, 190] width 141 height 24
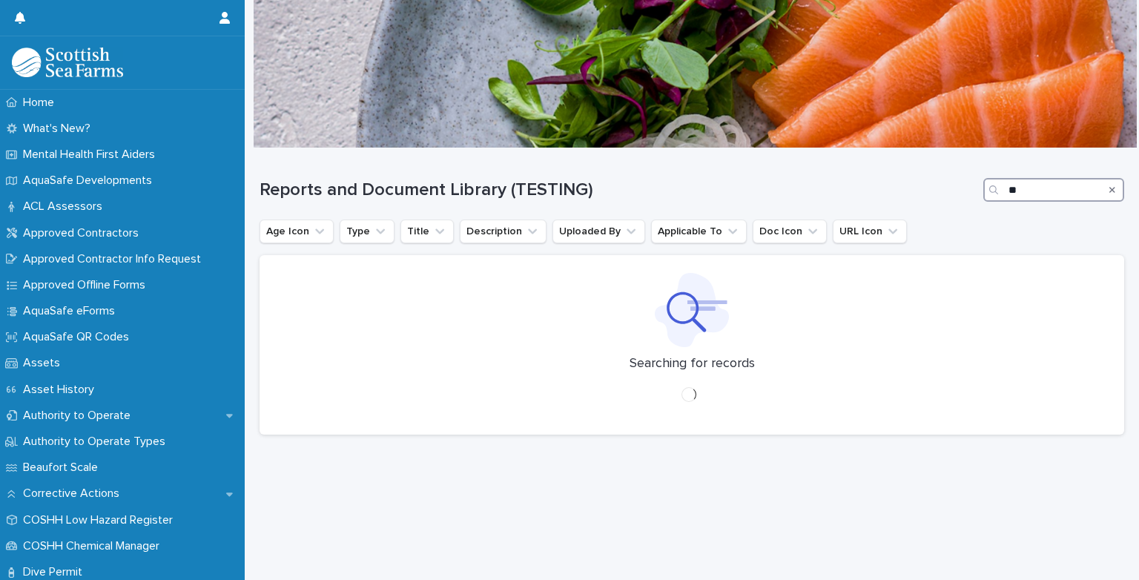
type input "*"
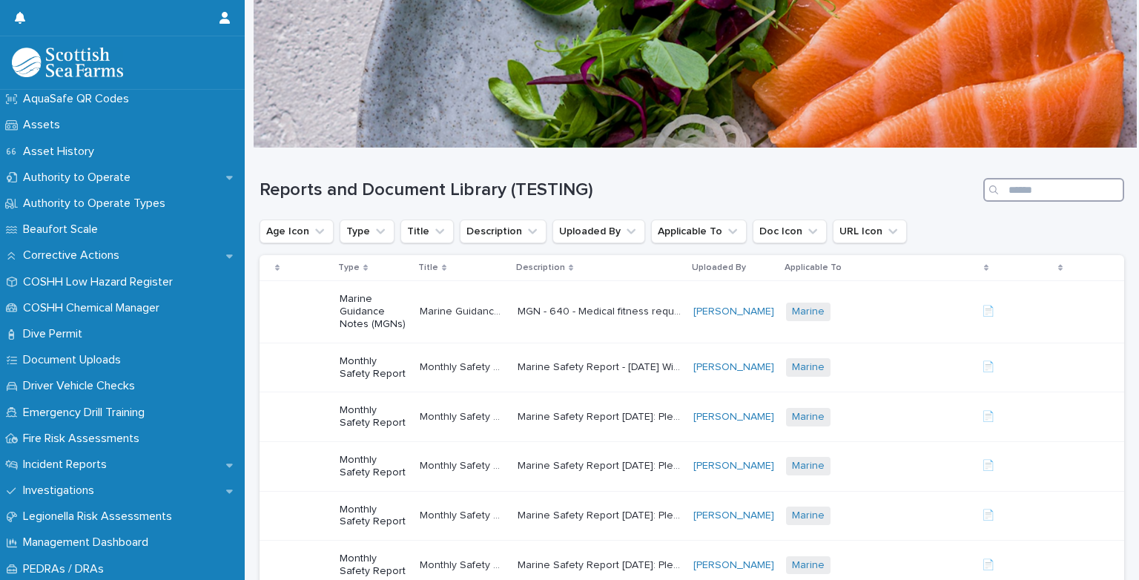
scroll to position [274, 0]
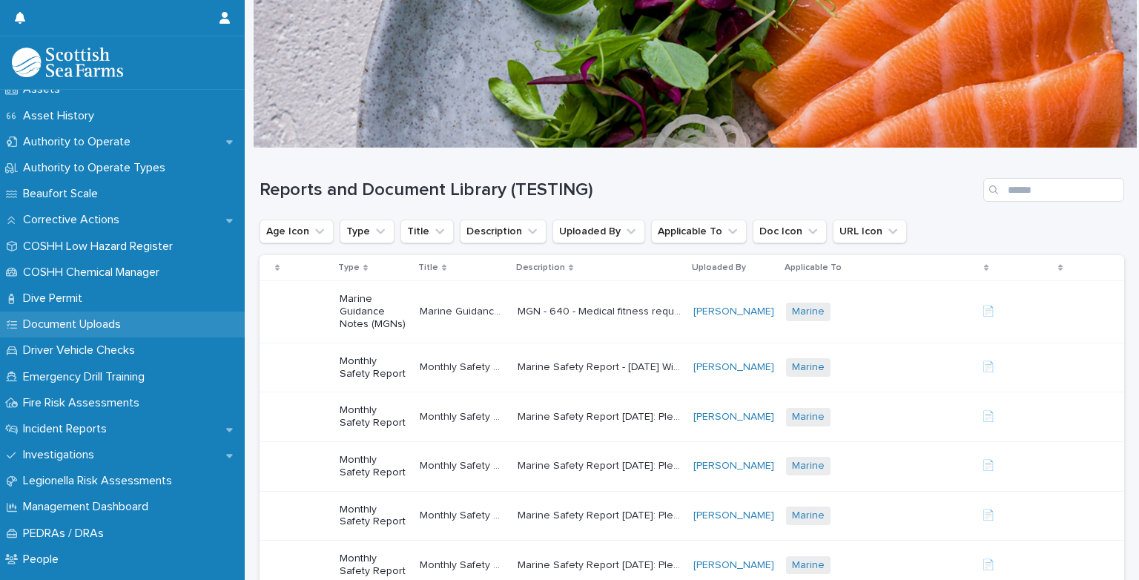
click at [27, 328] on p "Document Uploads" at bounding box center [75, 325] width 116 height 14
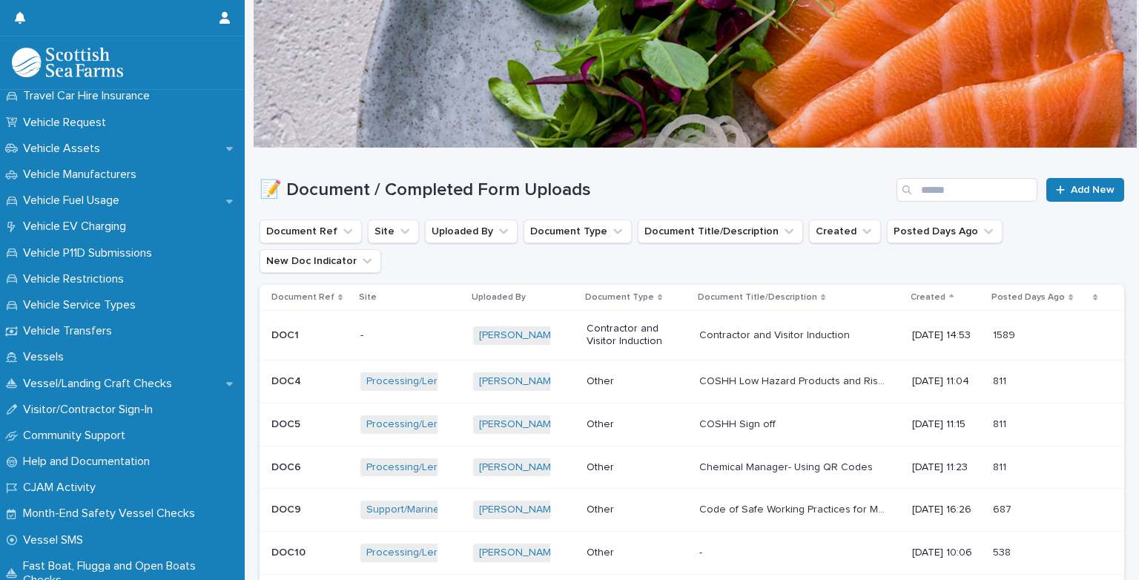
scroll to position [1105, 0]
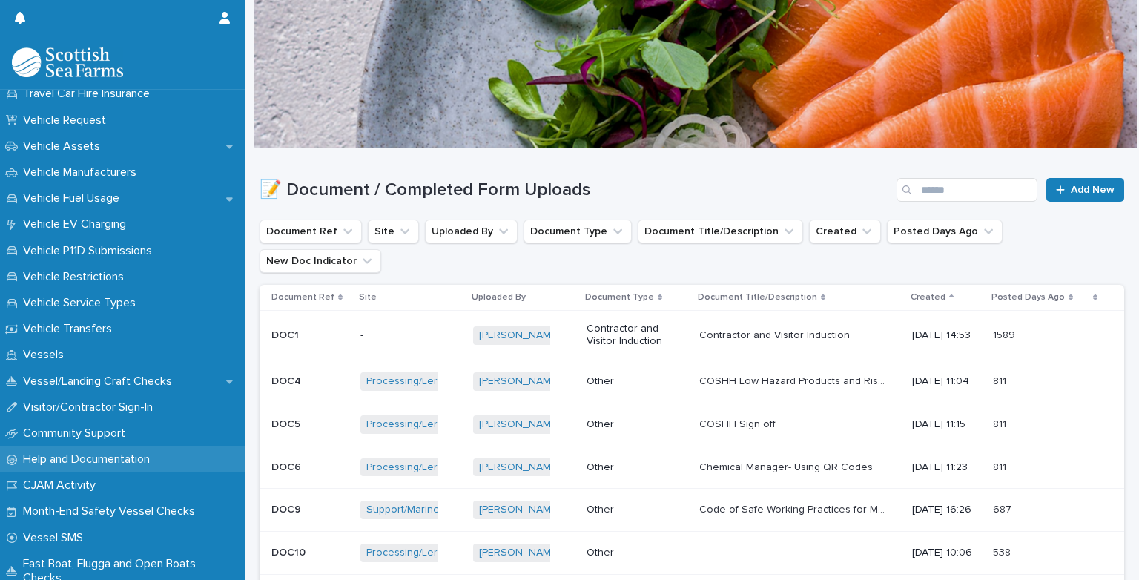
click at [63, 460] on p "Help and Documentation" at bounding box center [89, 460] width 145 height 14
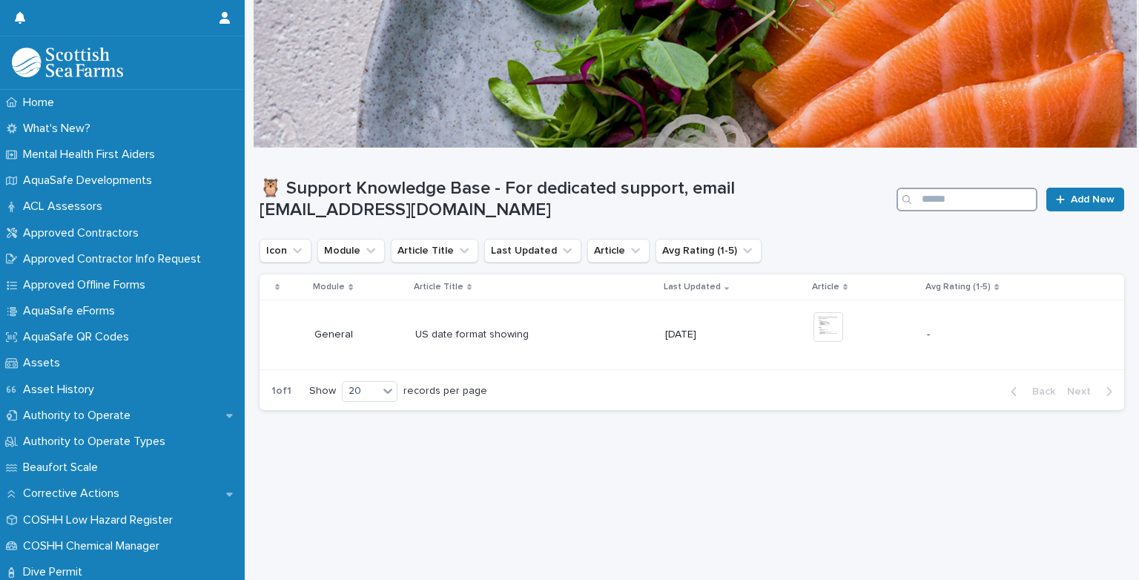
click at [954, 195] on input "Search" at bounding box center [967, 200] width 141 height 24
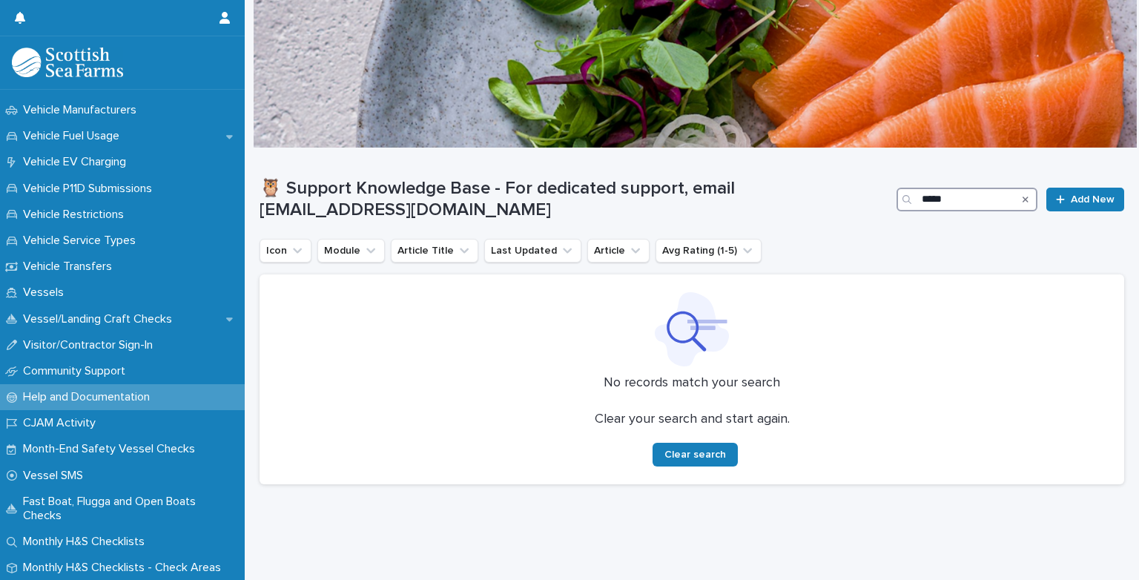
scroll to position [1168, 0]
type input "****"
click at [88, 565] on p "Monthly H&S Checklists - Check Areas" at bounding box center [125, 566] width 216 height 14
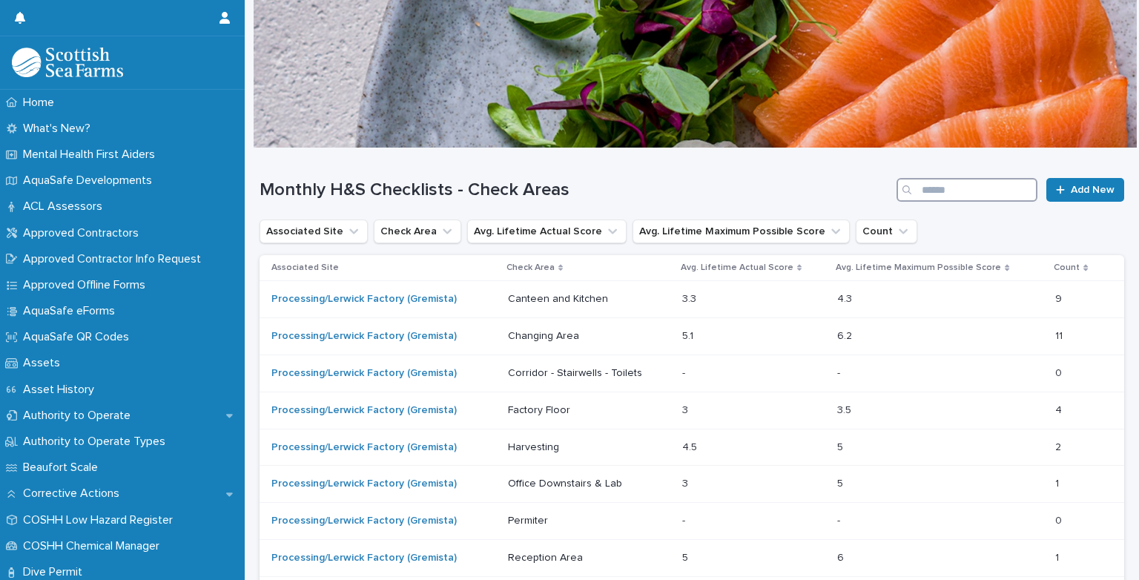
click at [938, 185] on input "Search" at bounding box center [967, 190] width 141 height 24
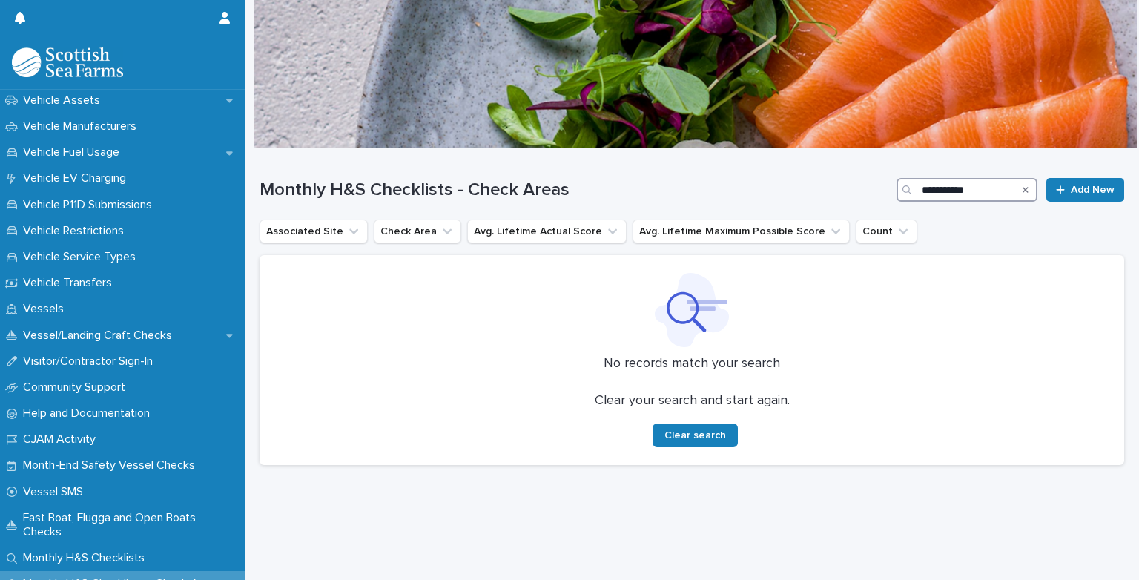
scroll to position [1168, 0]
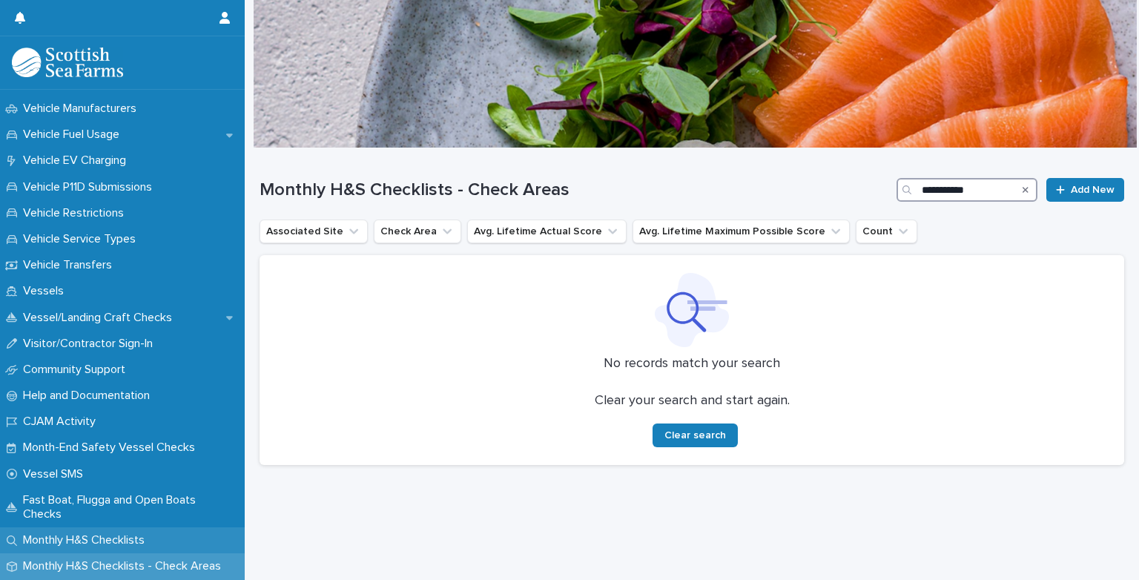
type input "**********"
click at [78, 539] on p "Monthly H&S Checklists" at bounding box center [86, 540] width 139 height 14
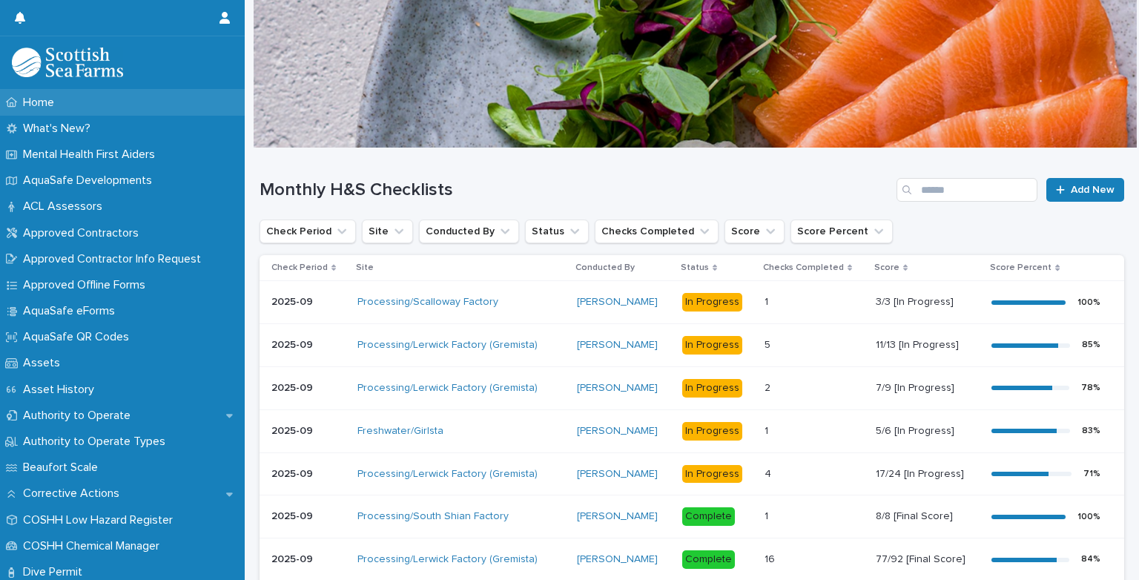
click at [49, 97] on p "Home" at bounding box center [41, 103] width 49 height 14
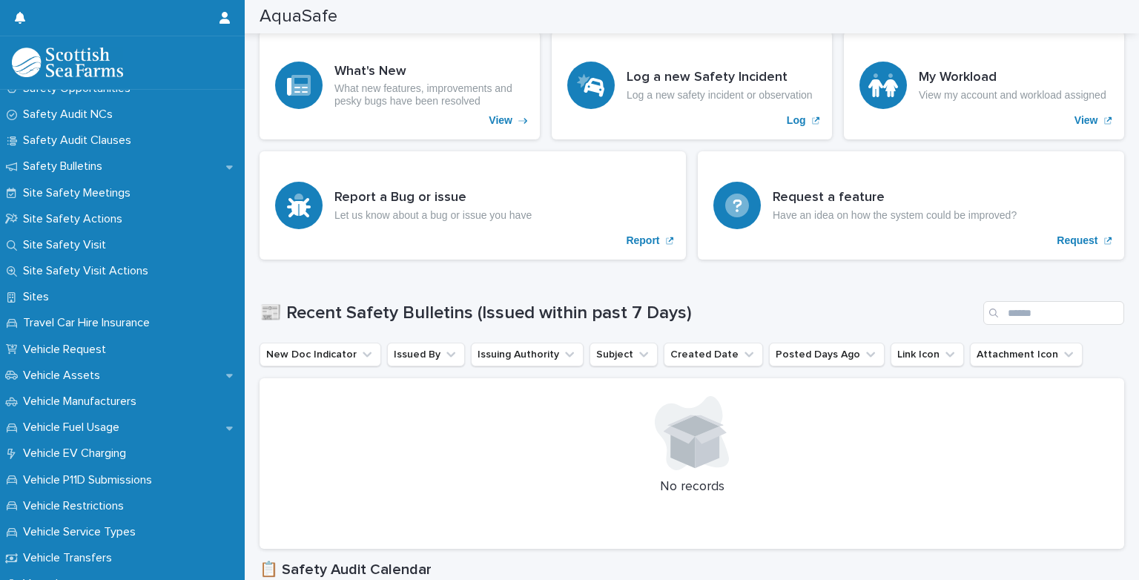
scroll to position [1168, 0]
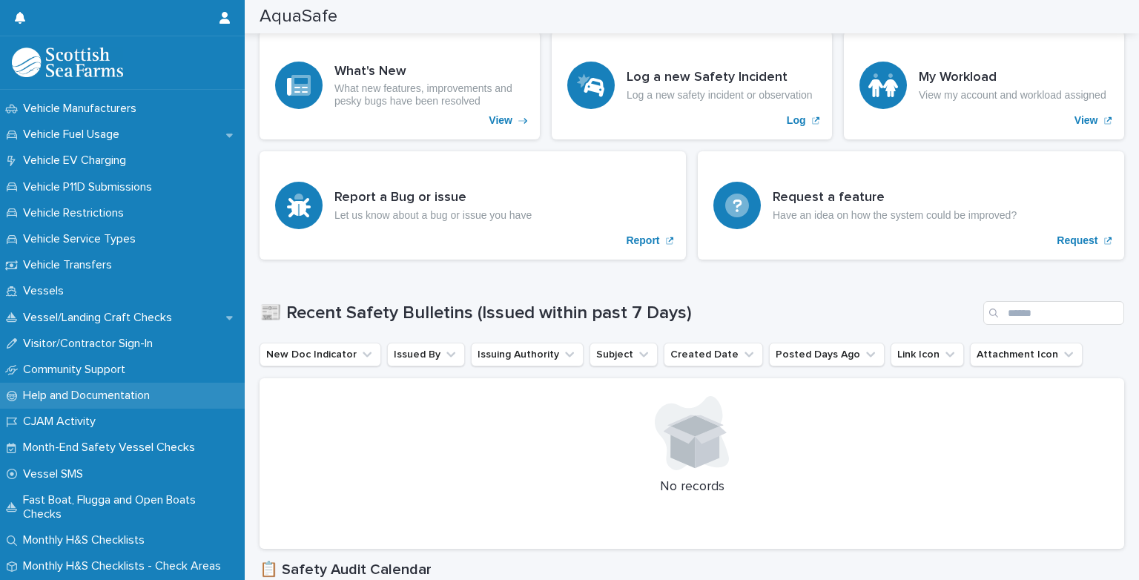
click at [42, 390] on p "Help and Documentation" at bounding box center [89, 396] width 145 height 14
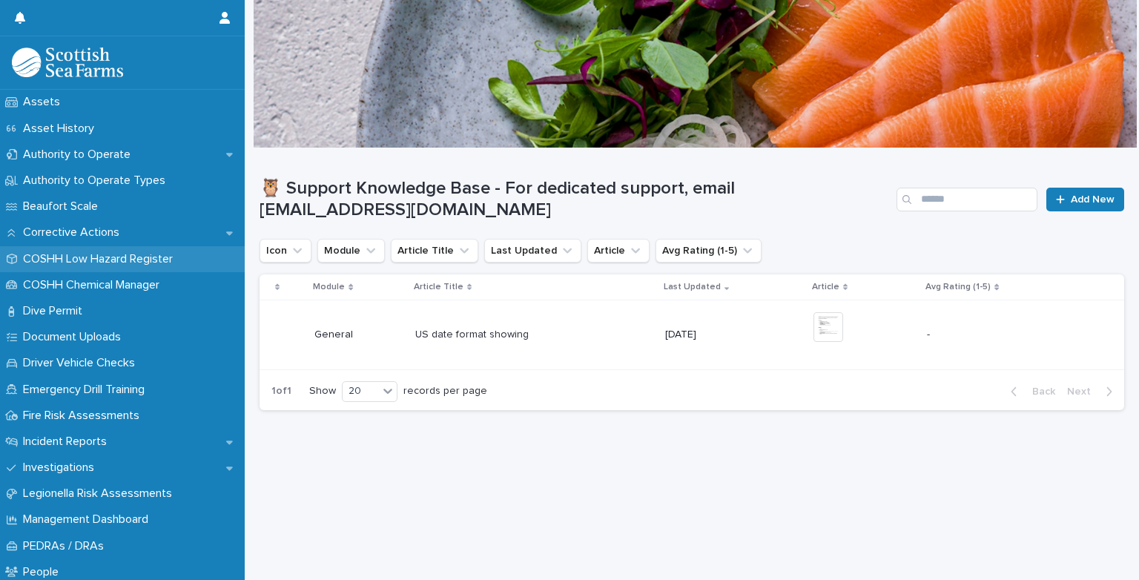
scroll to position [263, 0]
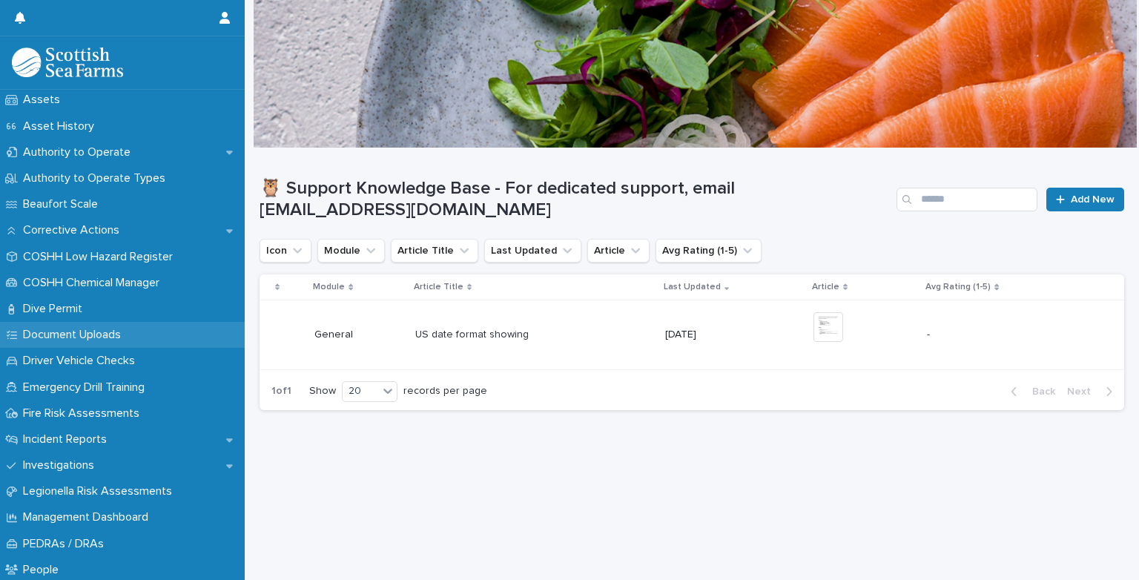
click at [15, 336] on icon at bounding box center [12, 335] width 10 height 10
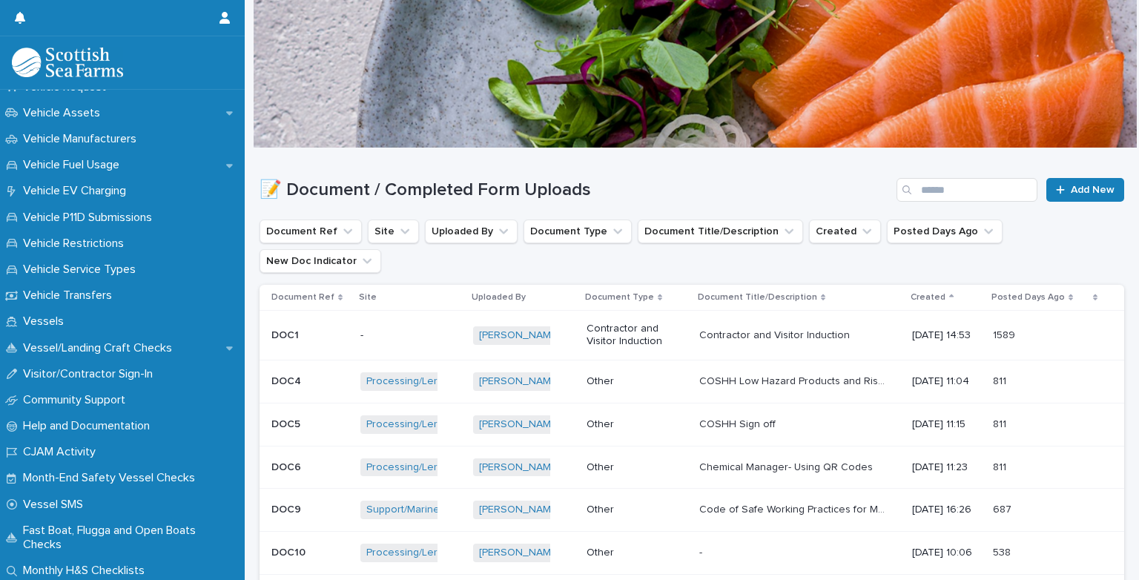
scroll to position [1168, 0]
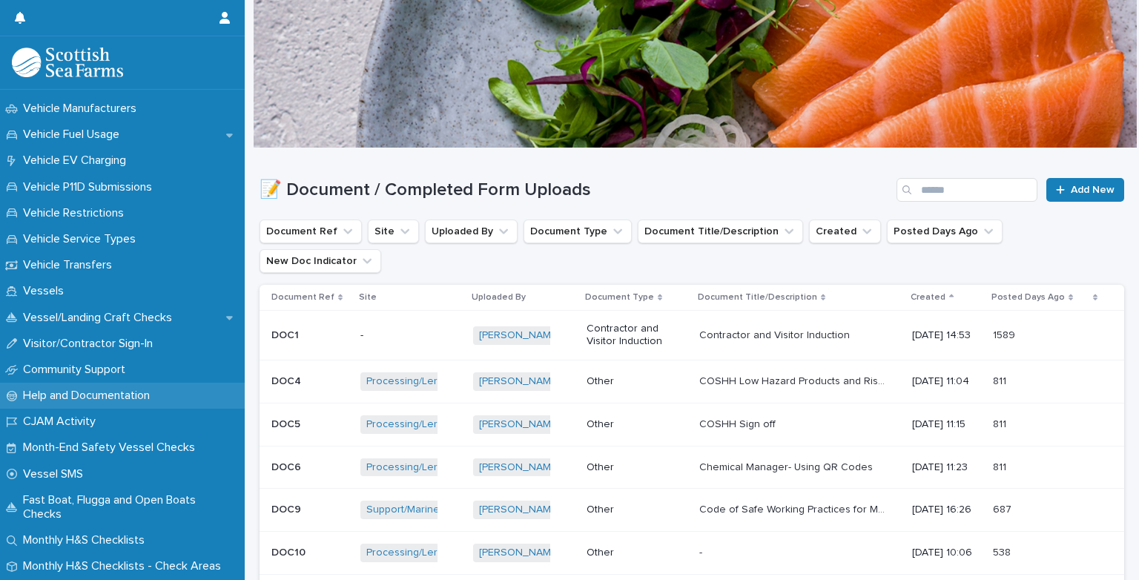
click at [54, 390] on p "Help and Documentation" at bounding box center [89, 396] width 145 height 14
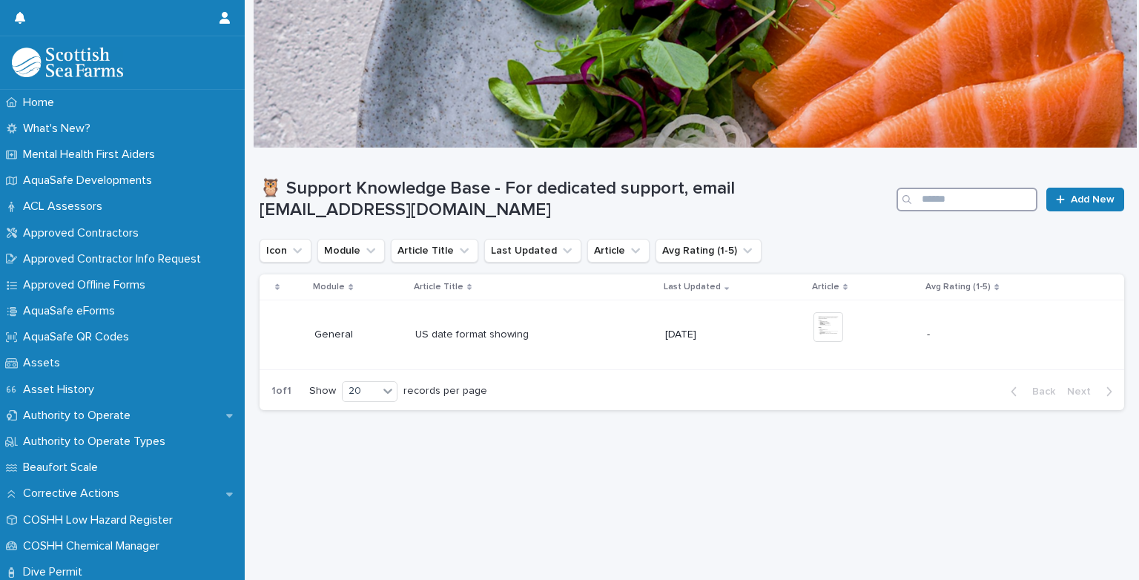
click at [921, 195] on input "Search" at bounding box center [967, 200] width 141 height 24
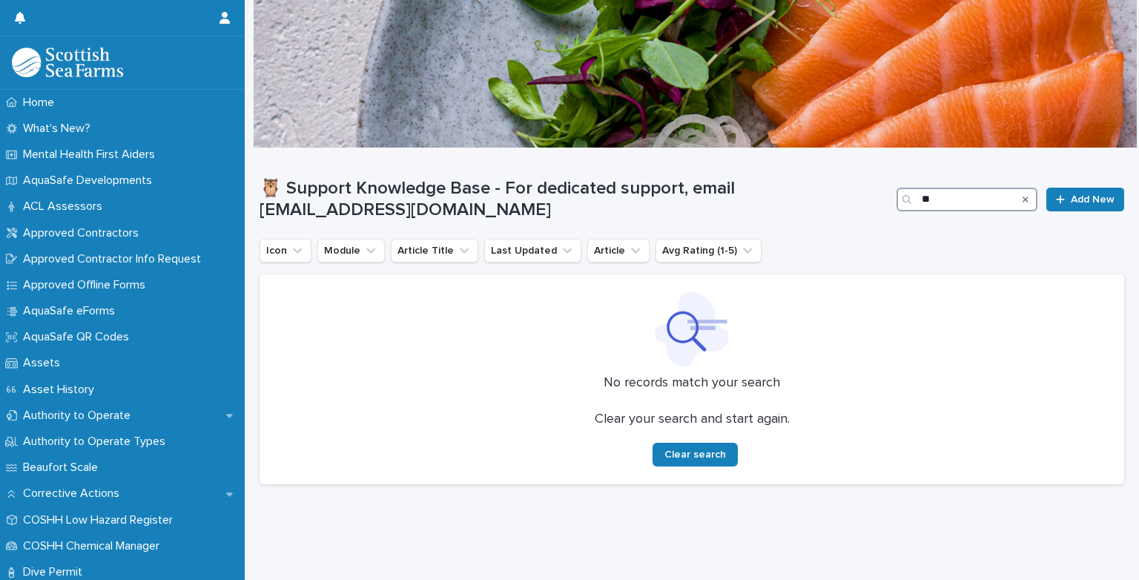
type input "*"
